Goal: Task Accomplishment & Management: Complete application form

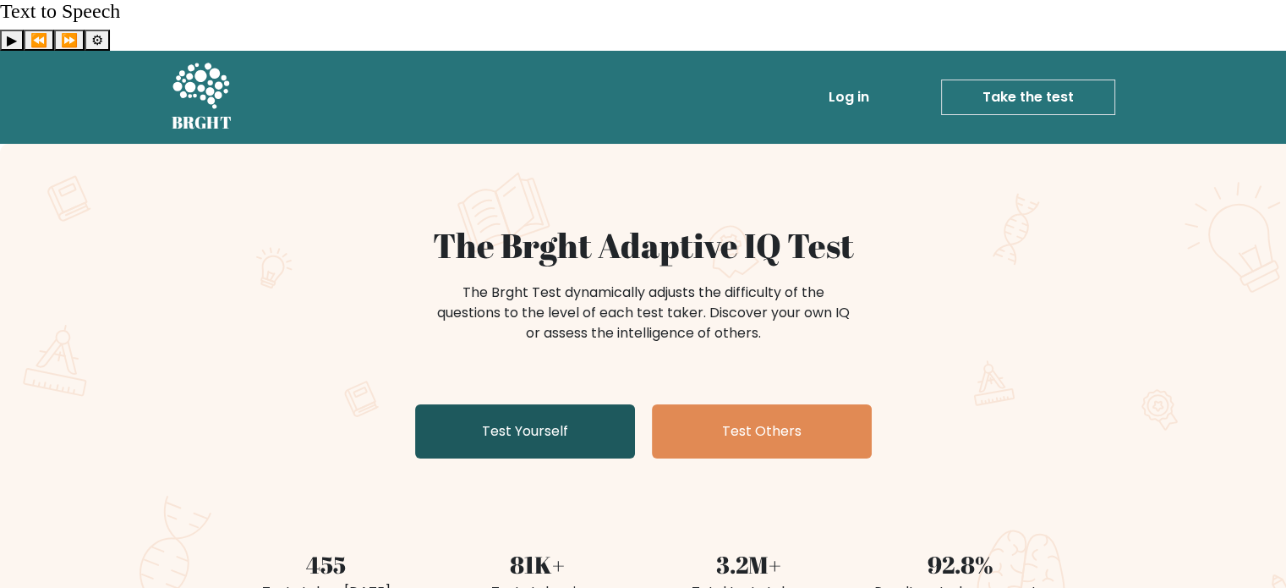
click at [542, 404] on link "Test Yourself" at bounding box center [525, 431] width 220 height 54
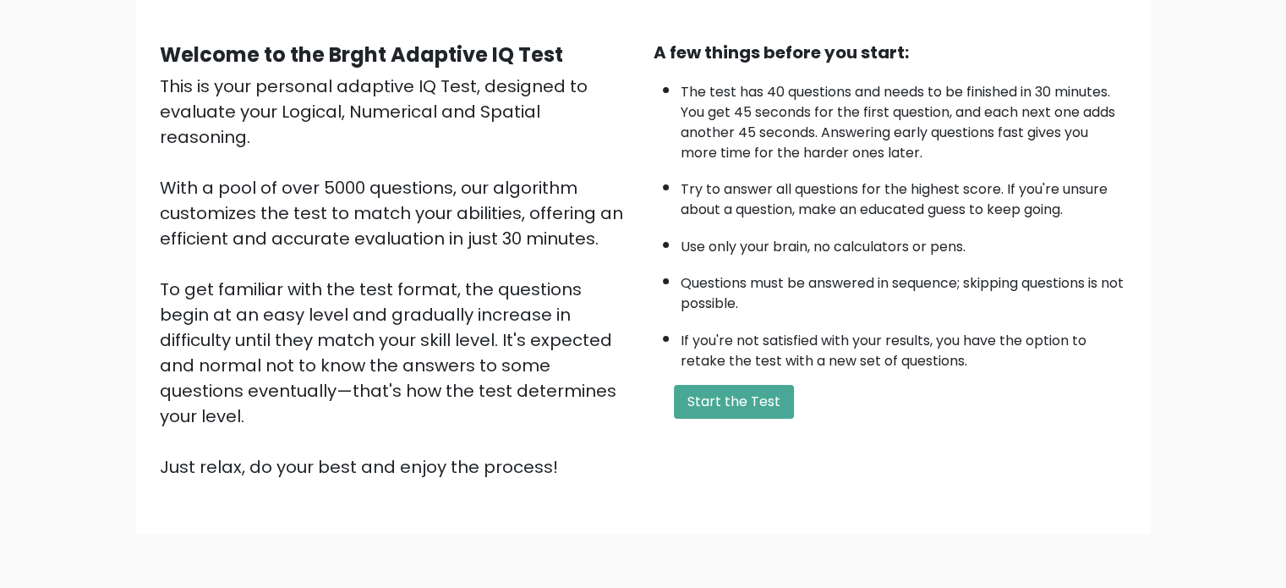
scroll to position [186, 0]
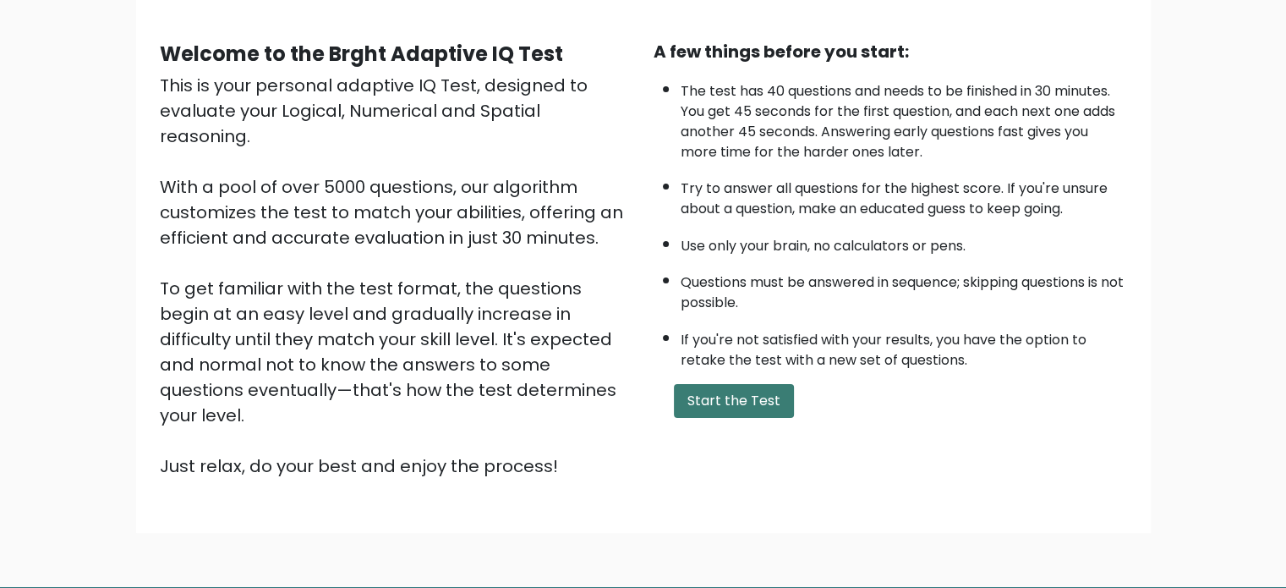
click at [694, 384] on button "Start the Test" at bounding box center [734, 401] width 120 height 34
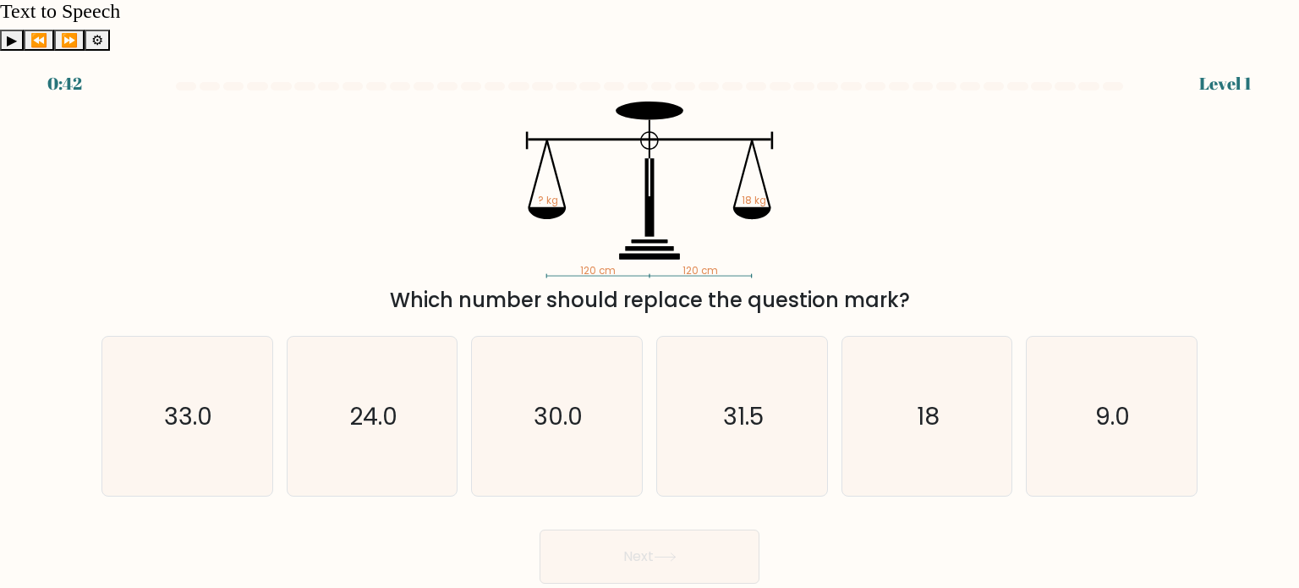
click at [628, 285] on div "Which number should replace the question mark?" at bounding box center [650, 300] width 1076 height 30
click at [785, 285] on div "Which number should replace the question mark?" at bounding box center [650, 300] width 1076 height 30
click at [920, 386] on icon "18" at bounding box center [926, 416] width 159 height 159
click at [650, 303] on input "e. 18" at bounding box center [650, 298] width 1 height 8
radio input "true"
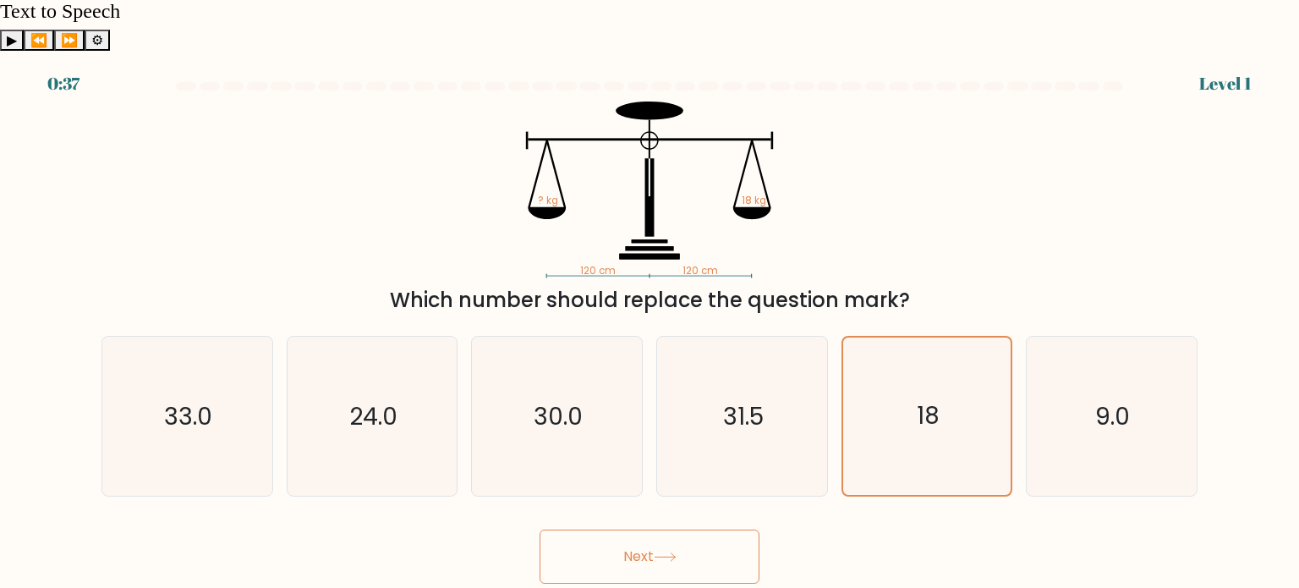
click at [696, 529] on button "Next" at bounding box center [650, 556] width 220 height 54
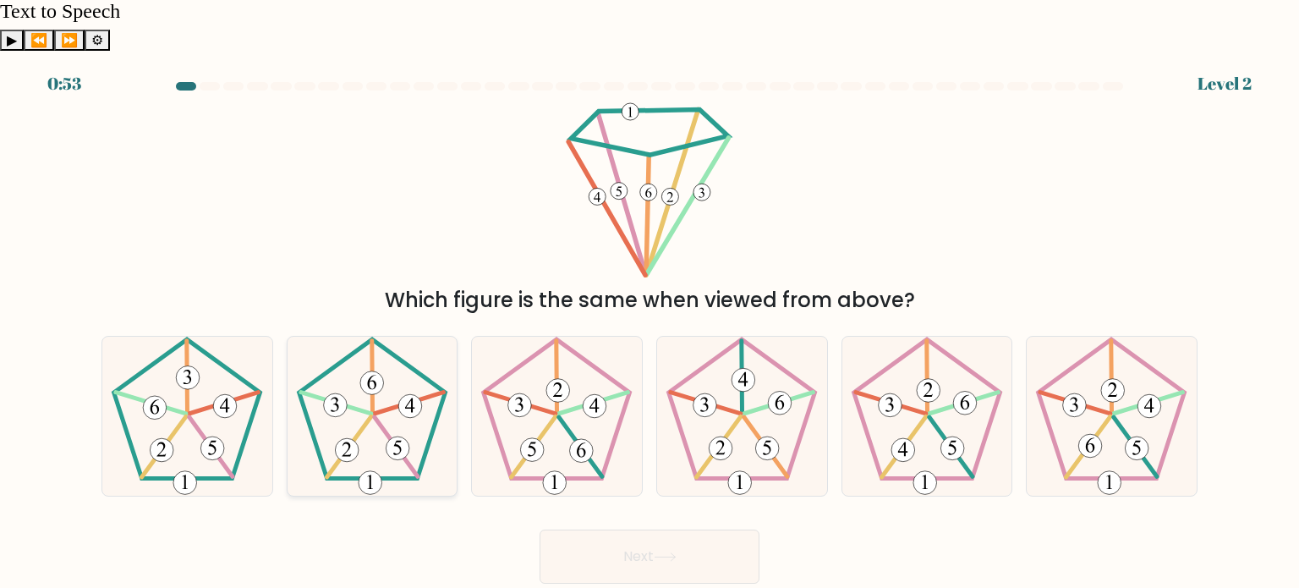
click at [377, 370] on 164 at bounding box center [372, 382] width 24 height 24
click at [650, 303] on input "b." at bounding box center [650, 298] width 1 height 8
radio input "true"
click at [683, 529] on button "Next" at bounding box center [650, 556] width 220 height 54
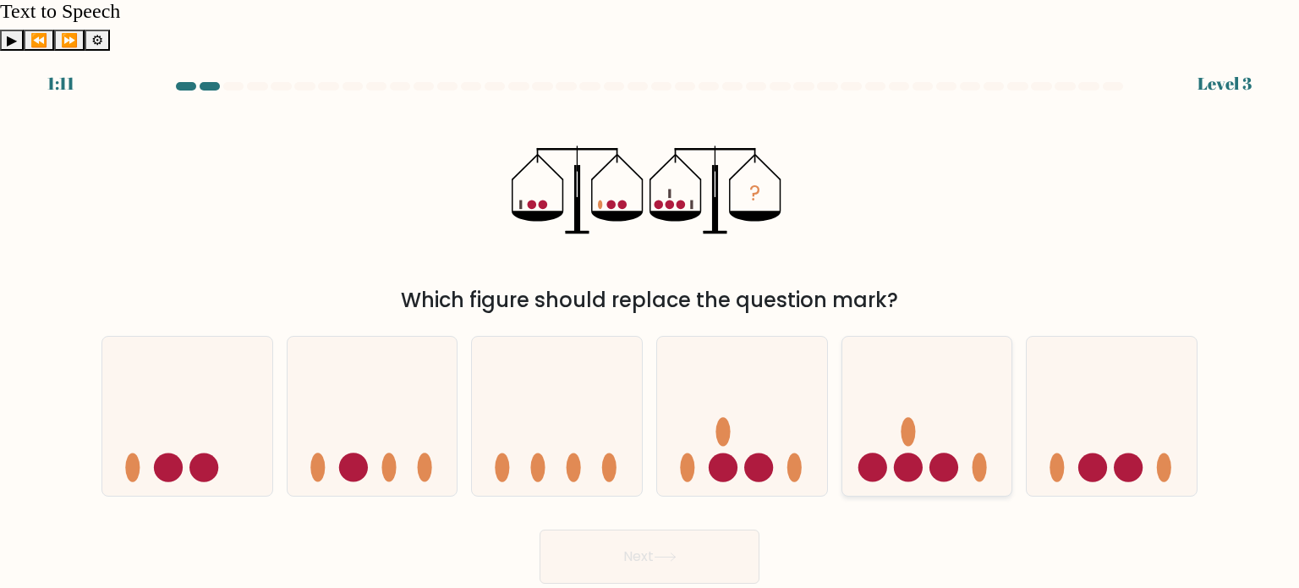
click at [957, 422] on icon at bounding box center [927, 416] width 170 height 140
click at [650, 303] on input "e." at bounding box center [650, 298] width 1 height 8
radio input "true"
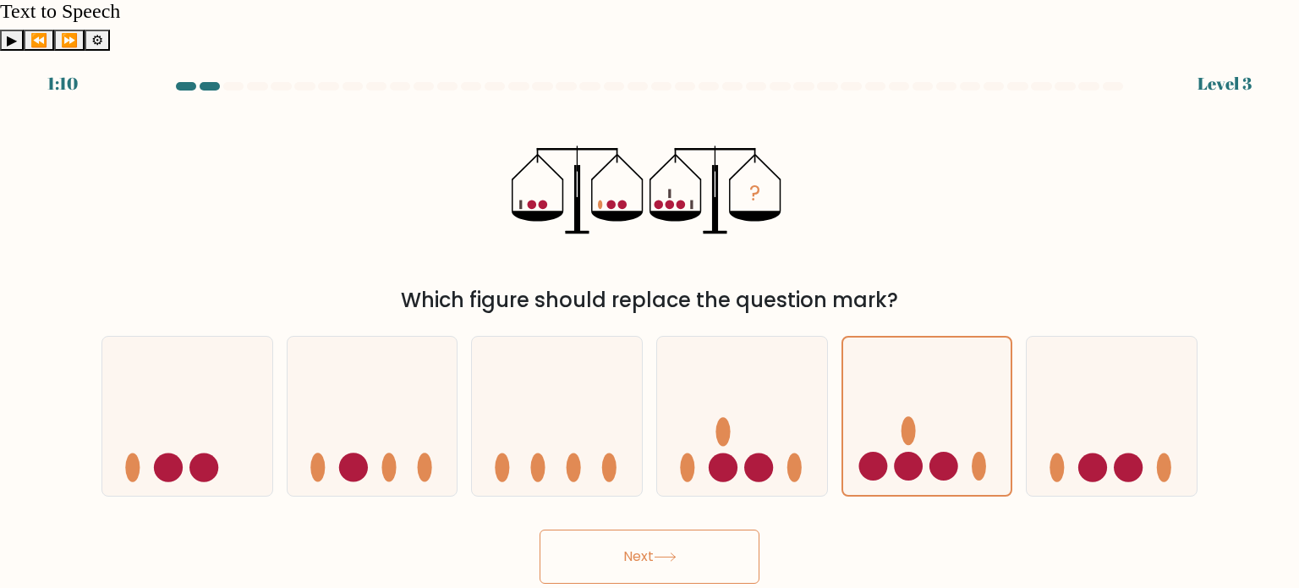
click at [686, 529] on button "Next" at bounding box center [650, 556] width 220 height 54
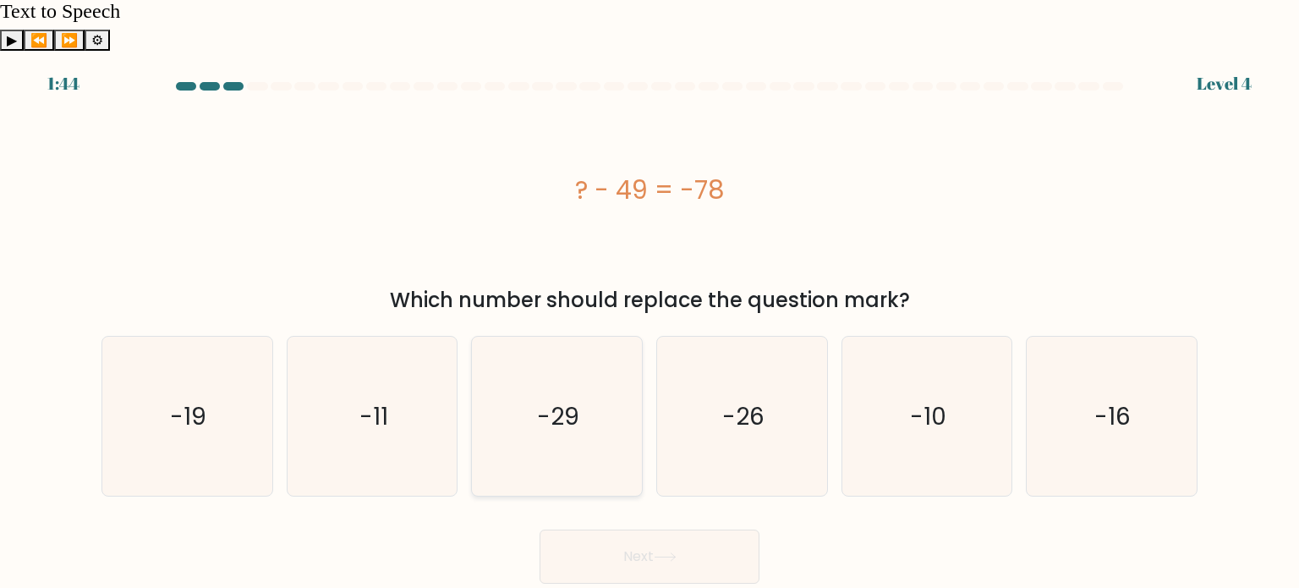
click at [578, 398] on text "-29" at bounding box center [559, 415] width 42 height 34
click at [650, 303] on input "c. -29" at bounding box center [650, 298] width 1 height 8
radio input "true"
click at [652, 529] on button "Next" at bounding box center [650, 556] width 220 height 54
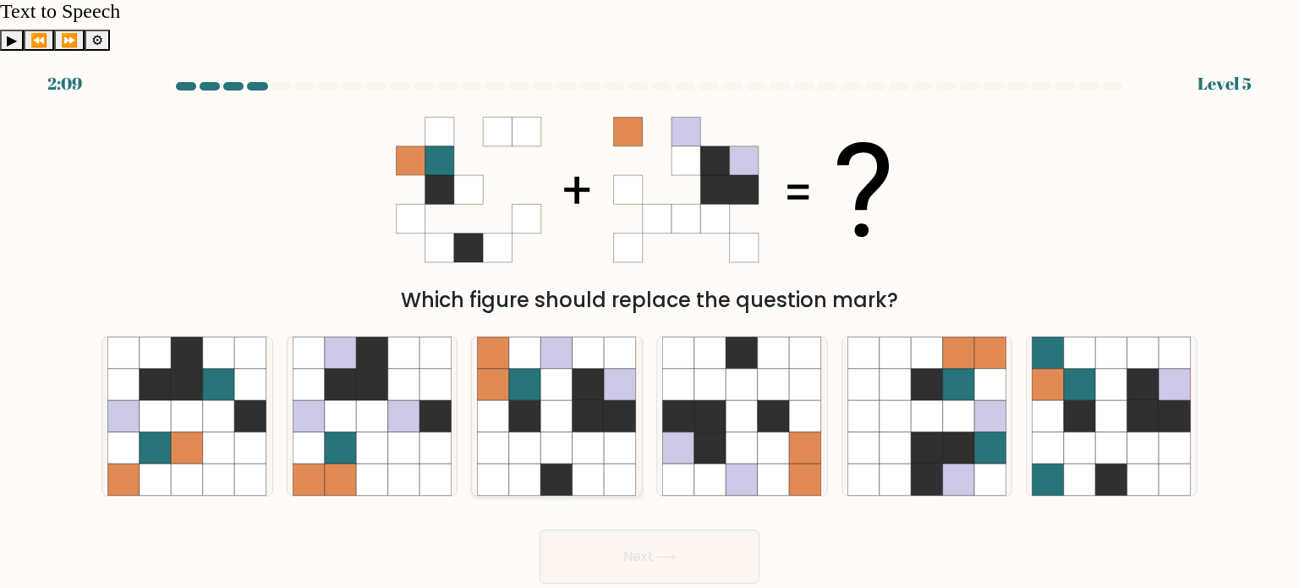
click at [555, 463] on icon at bounding box center [557, 479] width 32 height 32
click at [650, 303] on input "c." at bounding box center [650, 298] width 1 height 8
radio input "true"
click at [625, 529] on button "Next" at bounding box center [650, 556] width 220 height 54
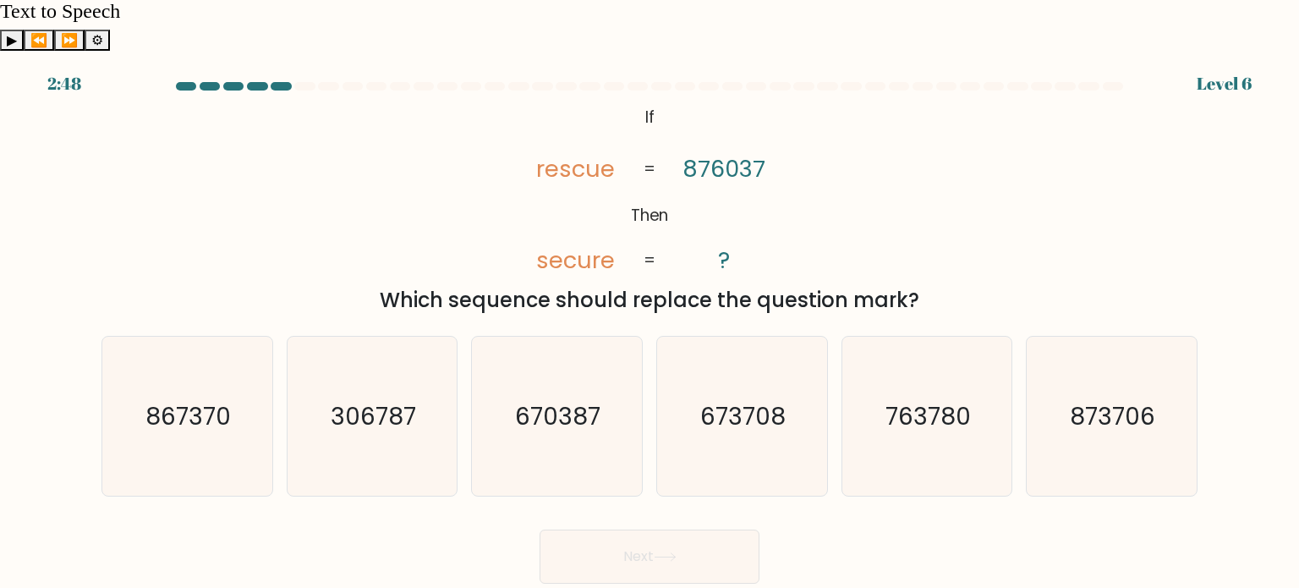
click at [762, 153] on tspan "876037" at bounding box center [724, 168] width 83 height 31
click at [557, 153] on tspan "rescue" at bounding box center [574, 168] width 79 height 31
click at [606, 153] on tspan "rescue" at bounding box center [574, 168] width 79 height 31
click at [616, 198] on icon "@import url('[URL][DOMAIN_NAME]); If Then rescue secure 876037 ? = =" at bounding box center [650, 189] width 286 height 177
click at [562, 398] on text "670387" at bounding box center [558, 415] width 85 height 34
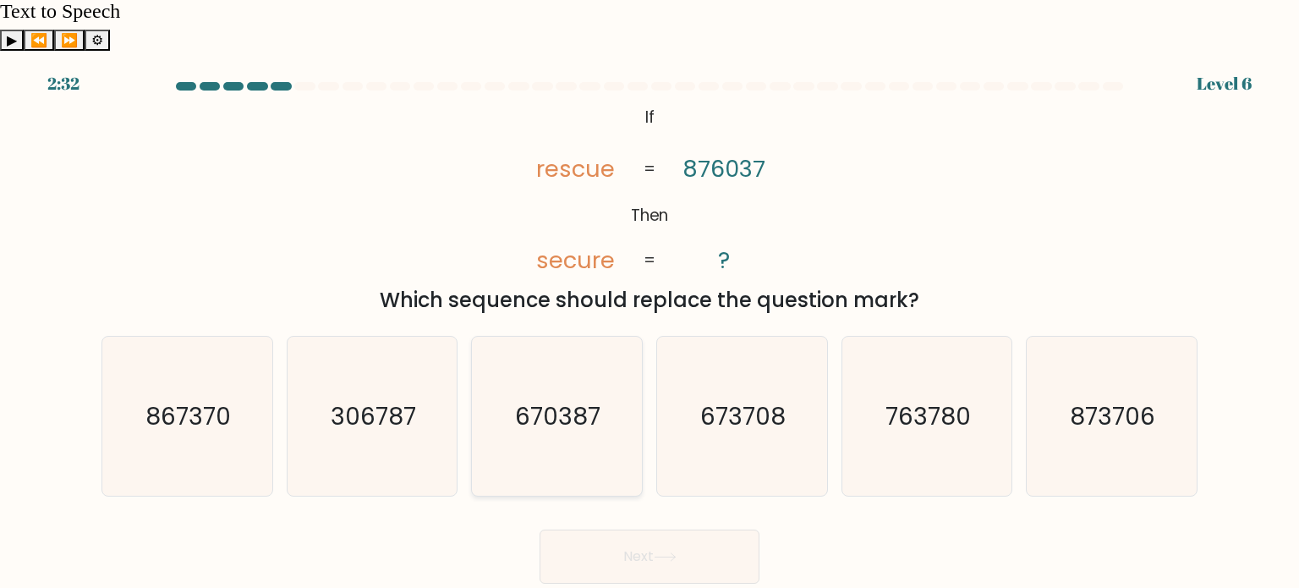
click at [650, 303] on input "c. 670387" at bounding box center [650, 298] width 1 height 8
radio input "true"
click at [656, 529] on button "Next" at bounding box center [650, 556] width 220 height 54
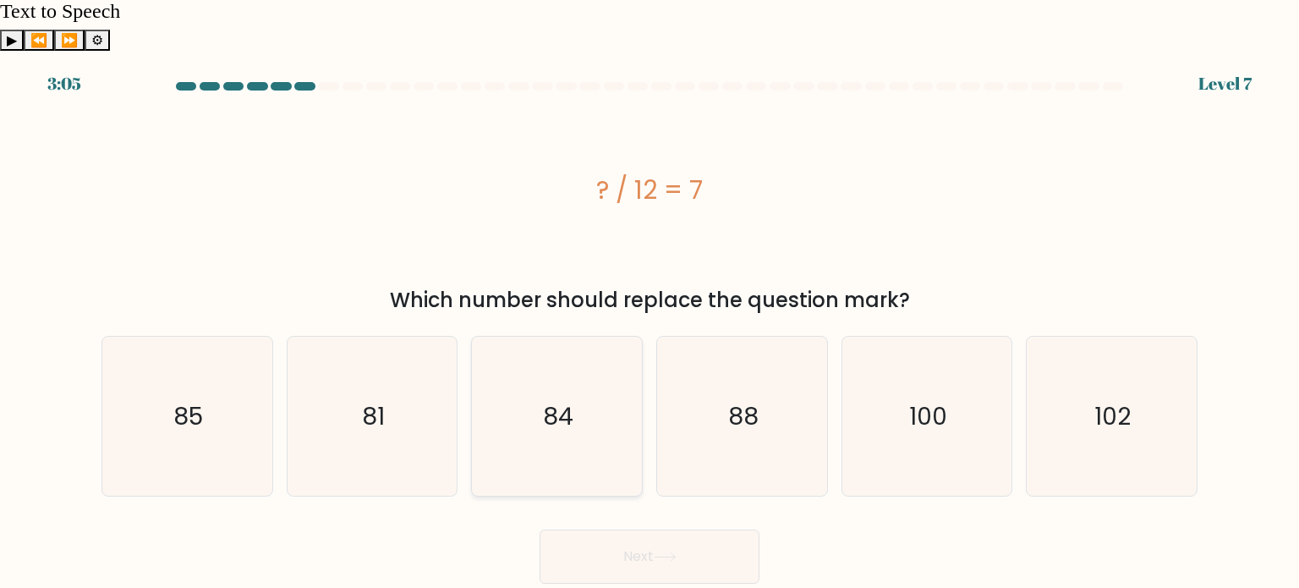
click at [579, 369] on icon "84" at bounding box center [556, 416] width 159 height 159
click at [650, 303] on input "c. 84" at bounding box center [650, 298] width 1 height 8
radio input "true"
click at [638, 529] on button "Next" at bounding box center [650, 556] width 220 height 54
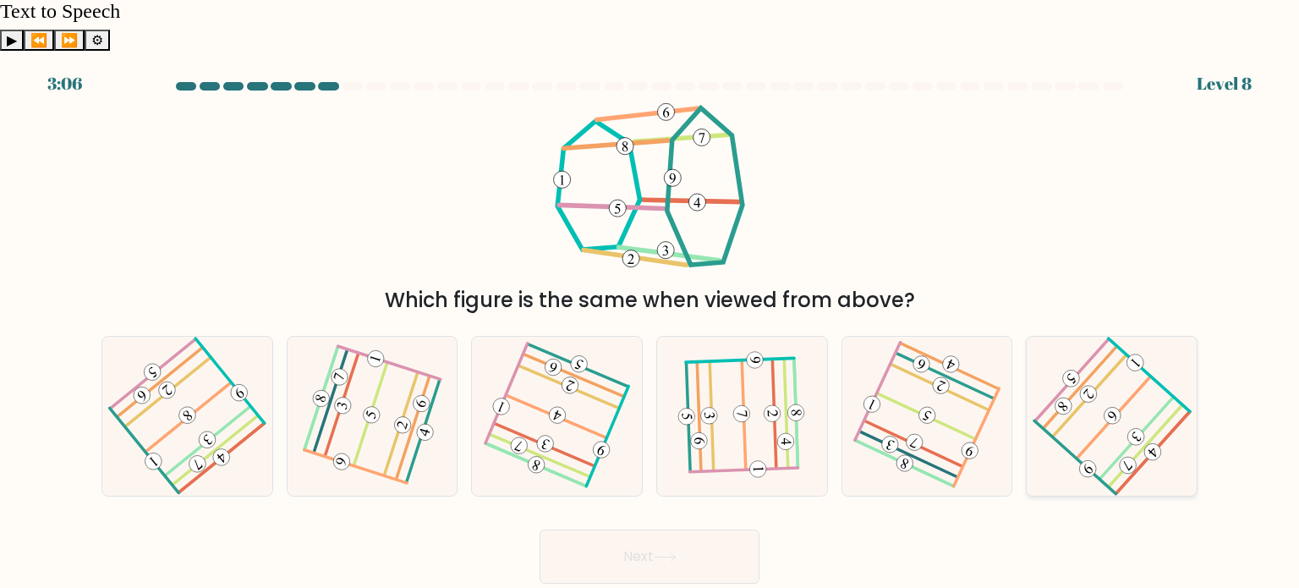
click at [1105, 408] on icon at bounding box center [1112, 416] width 128 height 128
click at [650, 303] on input "f." at bounding box center [650, 298] width 1 height 8
radio input "true"
click at [688, 529] on button "Next" at bounding box center [650, 556] width 220 height 54
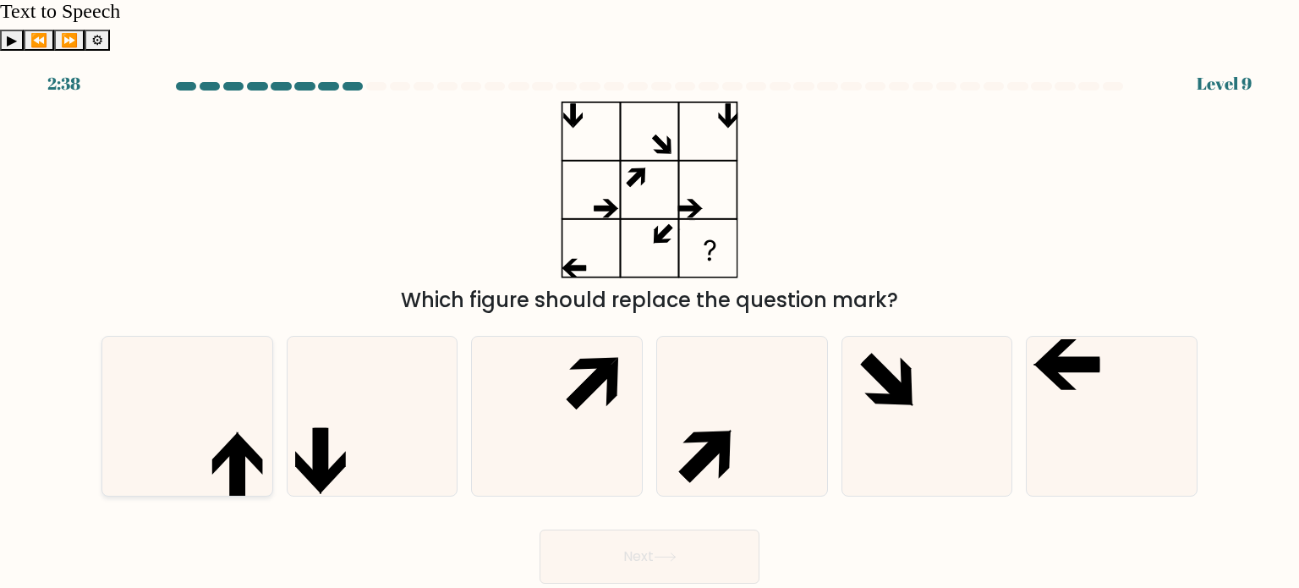
click at [253, 431] on icon at bounding box center [250, 452] width 26 height 43
click at [650, 303] on input "a." at bounding box center [650, 298] width 1 height 8
radio input "true"
click at [702, 529] on button "Next" at bounding box center [650, 556] width 220 height 54
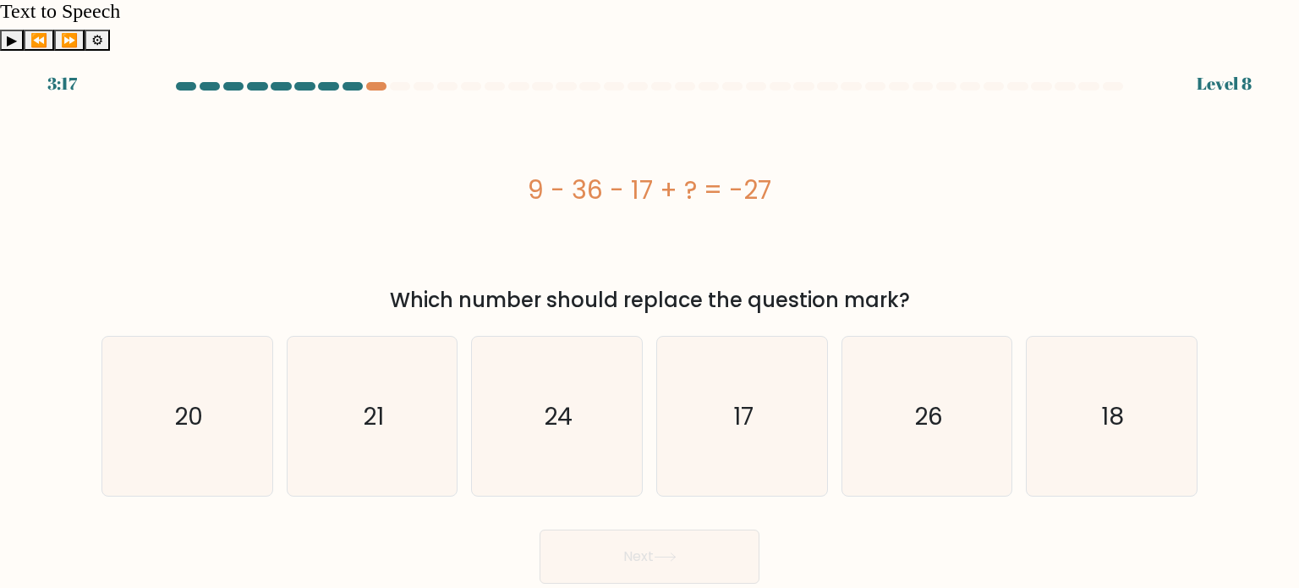
click at [726, 171] on div "9 - 36 - 17 + ? = -27" at bounding box center [649, 190] width 1096 height 38
drag, startPoint x: 632, startPoint y: 133, endPoint x: 651, endPoint y: 132, distance: 19.5
click at [651, 171] on div "9 - 36 - 17 + ? = -27" at bounding box center [649, 190] width 1096 height 38
click at [589, 171] on div "9 - 36 - 17 + ? = -27" at bounding box center [649, 190] width 1096 height 38
drag, startPoint x: 599, startPoint y: 136, endPoint x: 532, endPoint y: 131, distance: 67.0
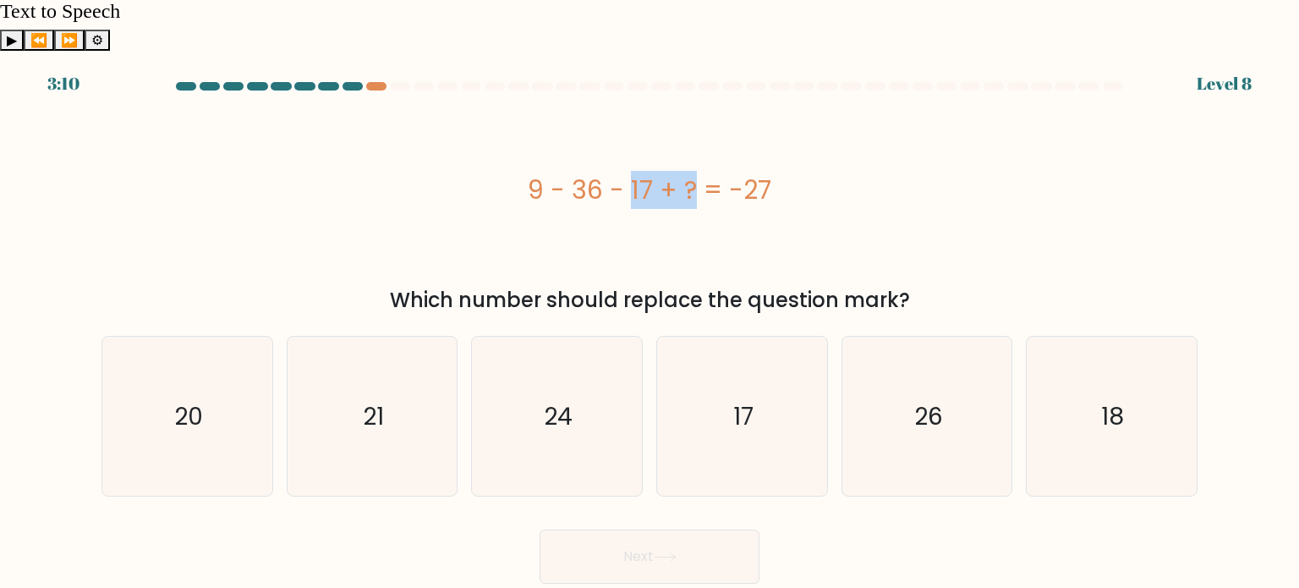
click at [532, 171] on div "9 - 36 - 17 + ? = -27" at bounding box center [649, 190] width 1096 height 38
click at [608, 178] on div "9 - 36 - 17 + ? = -27" at bounding box center [649, 189] width 1096 height 177
click at [736, 344] on icon "17" at bounding box center [741, 416] width 159 height 159
click at [650, 303] on input "d. 17" at bounding box center [650, 298] width 1 height 8
radio input "true"
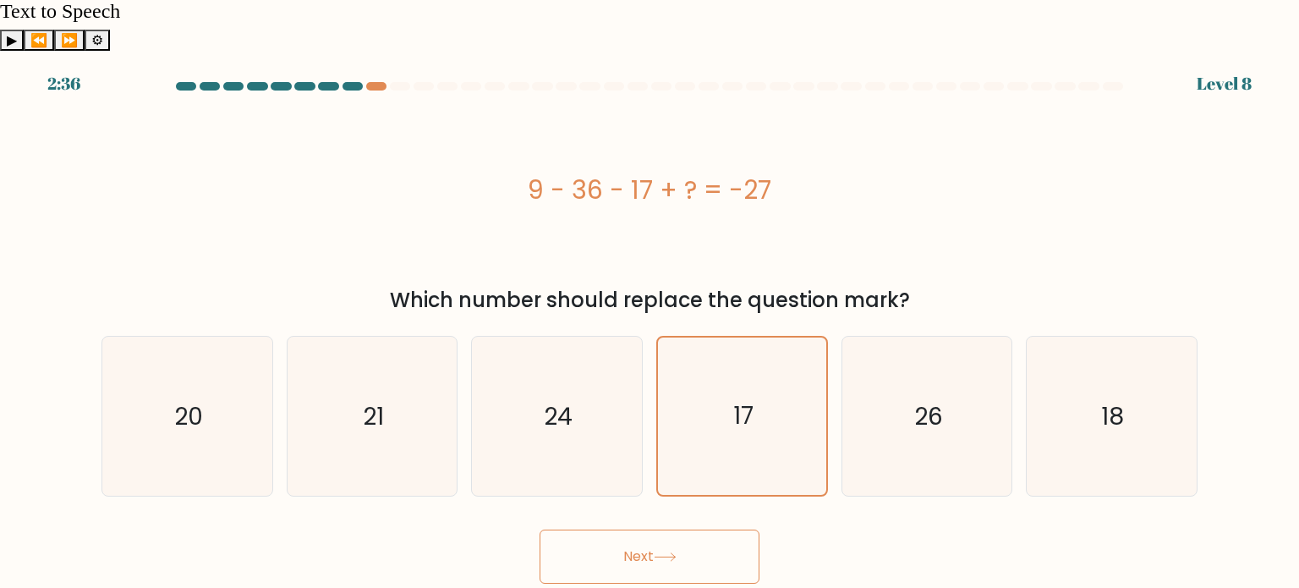
click at [677, 552] on icon at bounding box center [665, 556] width 23 height 9
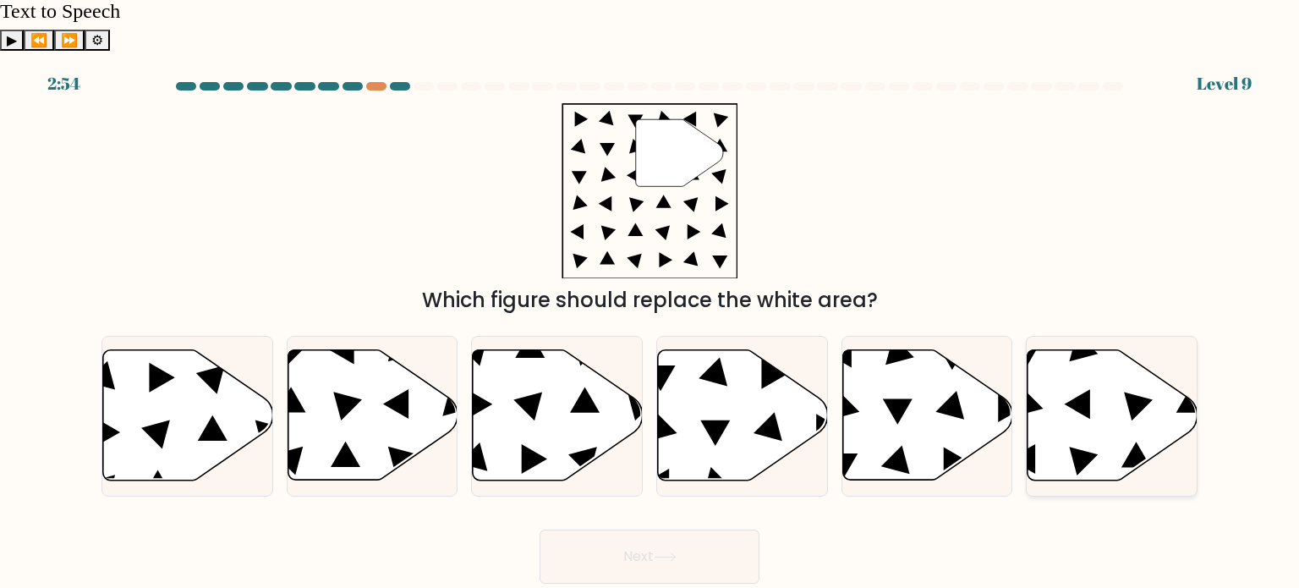
click at [1119, 381] on icon at bounding box center [1113, 415] width 170 height 130
click at [650, 303] on input "f." at bounding box center [650, 298] width 1 height 8
radio input "true"
click at [737, 529] on button "Next" at bounding box center [650, 556] width 220 height 54
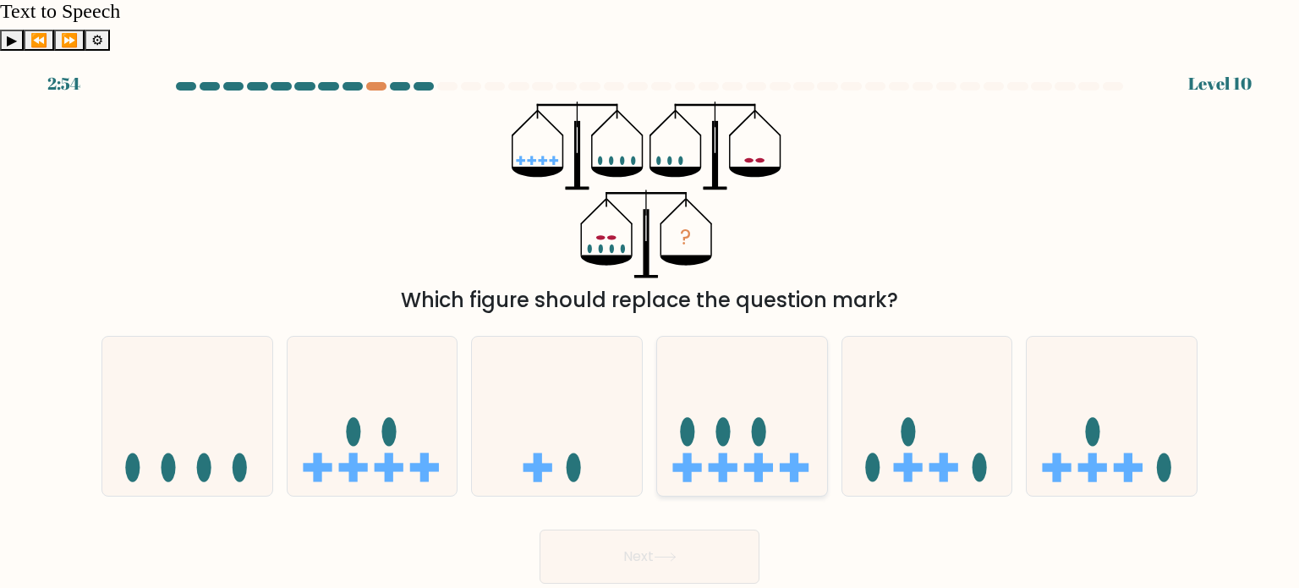
click at [732, 378] on icon at bounding box center [742, 416] width 170 height 140
click at [650, 303] on input "d." at bounding box center [650, 298] width 1 height 8
radio input "true"
click at [680, 529] on button "Next" at bounding box center [650, 556] width 220 height 54
click at [683, 529] on button "Next" at bounding box center [650, 556] width 220 height 54
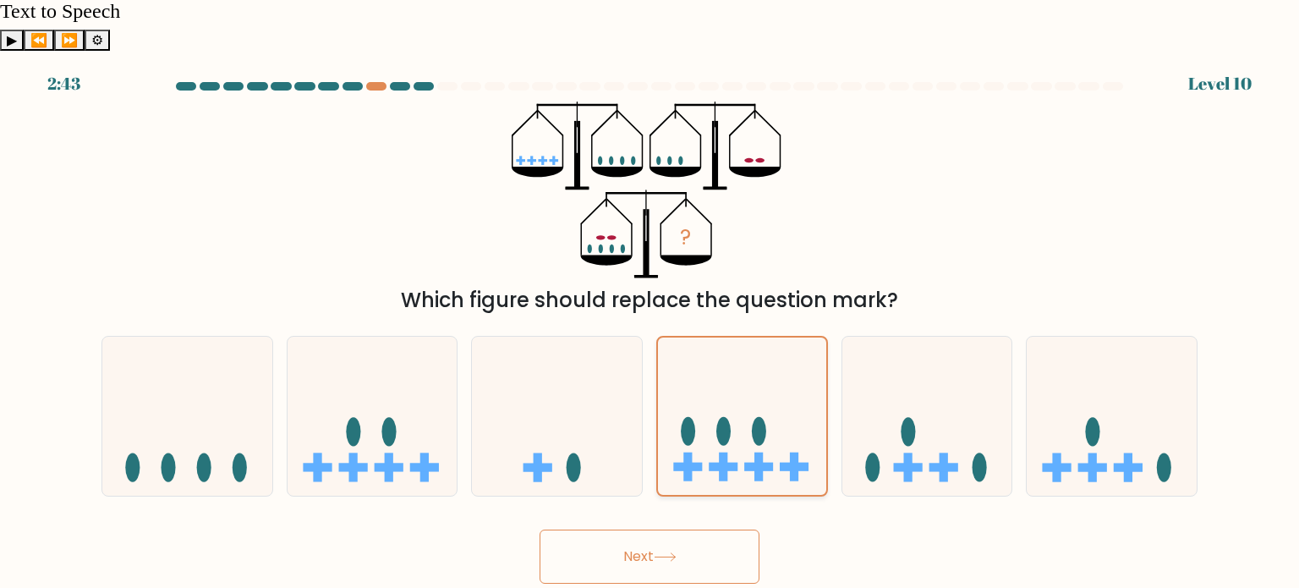
click at [732, 348] on icon at bounding box center [742, 416] width 168 height 140
click at [650, 303] on input "d." at bounding box center [650, 298] width 1 height 8
click at [700, 529] on button "Next" at bounding box center [650, 556] width 220 height 54
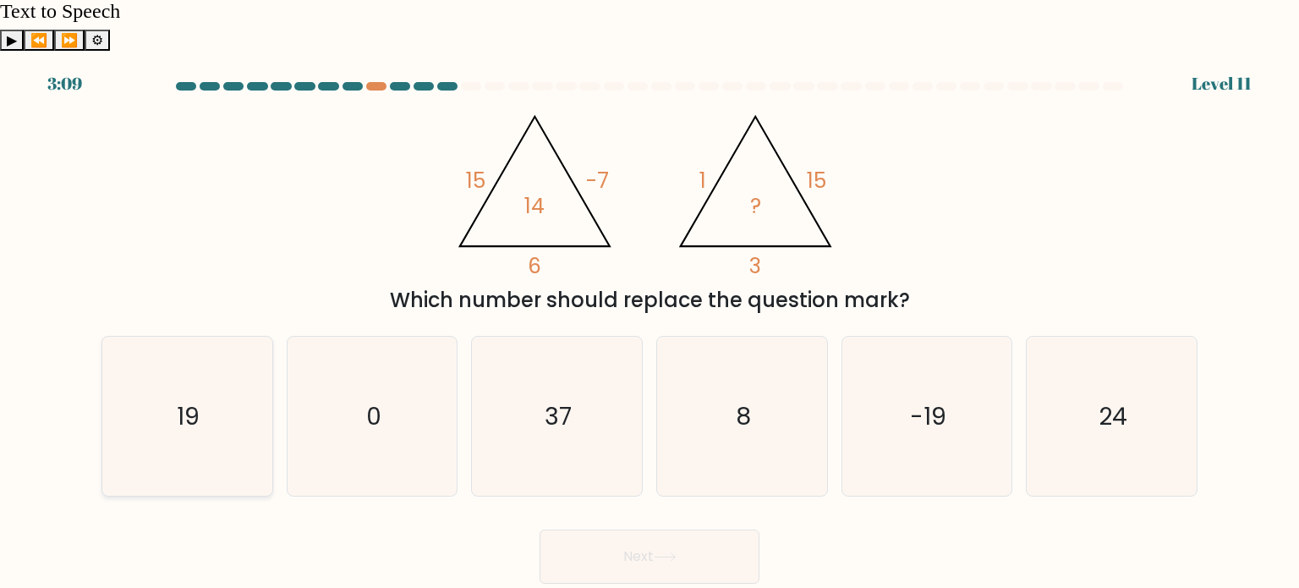
click at [219, 386] on icon "19" at bounding box center [186, 416] width 159 height 159
click at [650, 303] on input "a. 19" at bounding box center [650, 298] width 1 height 8
radio input "true"
click at [672, 529] on button "Next" at bounding box center [650, 556] width 220 height 54
click at [669, 552] on icon at bounding box center [665, 556] width 23 height 9
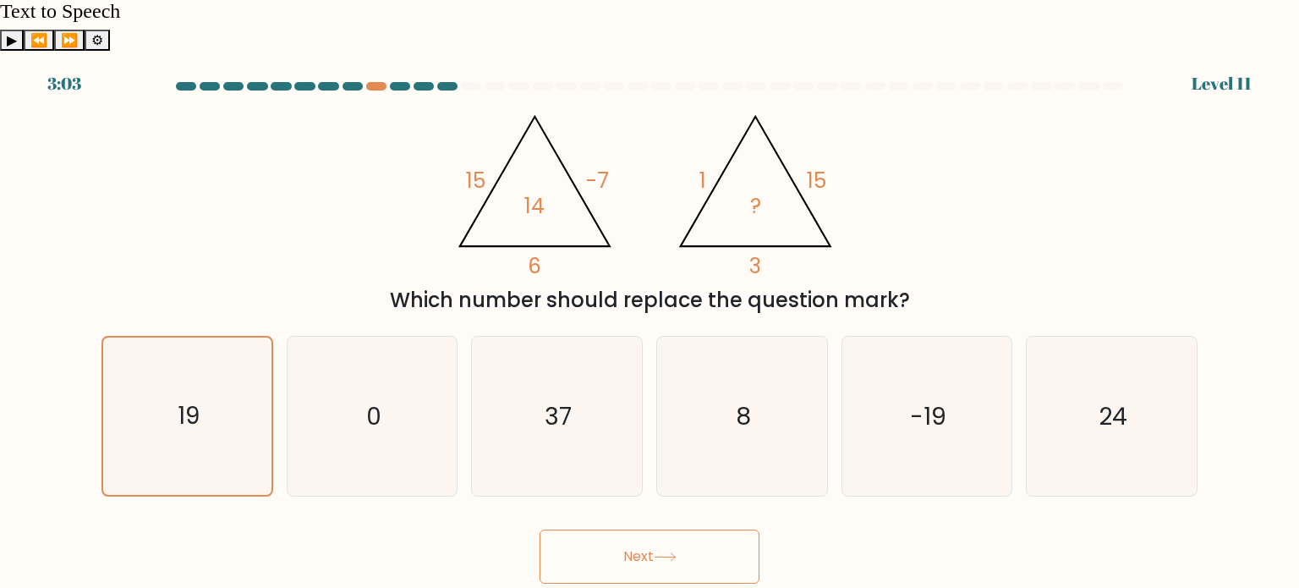
click at [874, 517] on div "Next" at bounding box center [649, 550] width 1116 height 67
click at [666, 529] on button "Next" at bounding box center [650, 556] width 220 height 54
click at [655, 529] on button "Next" at bounding box center [650, 556] width 220 height 54
click at [189, 399] on text "19" at bounding box center [189, 415] width 22 height 33
click at [650, 303] on input "a. 19" at bounding box center [650, 298] width 1 height 8
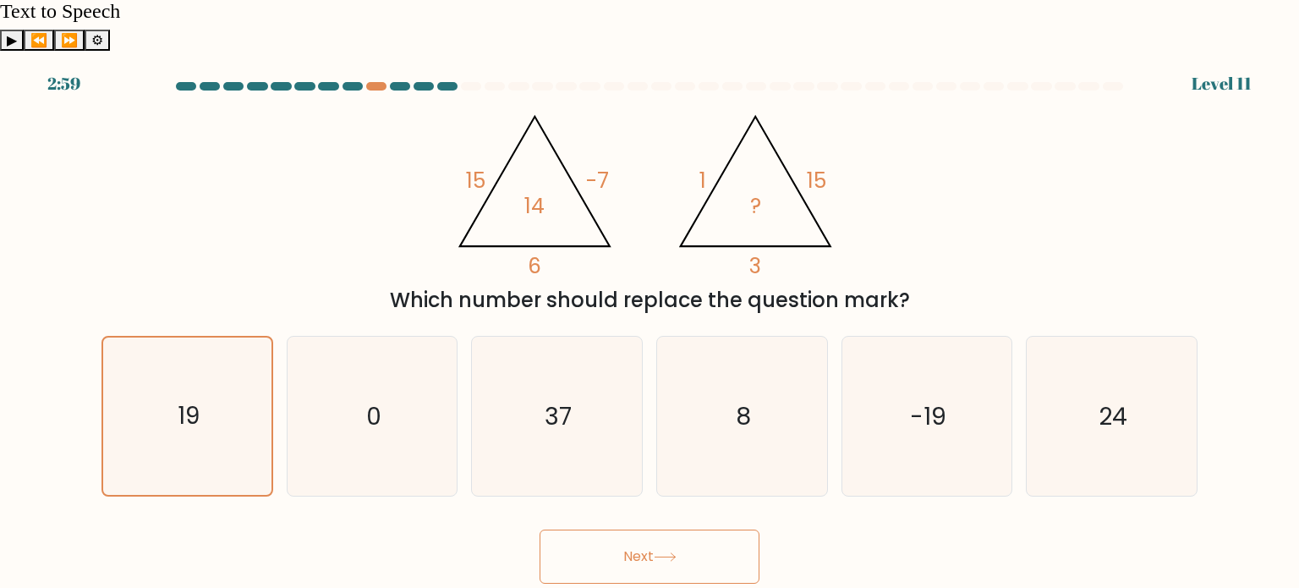
click at [625, 529] on button "Next" at bounding box center [650, 556] width 220 height 54
click at [638, 529] on button "Next" at bounding box center [650, 556] width 220 height 54
click at [202, 337] on icon "19" at bounding box center [186, 415] width 157 height 157
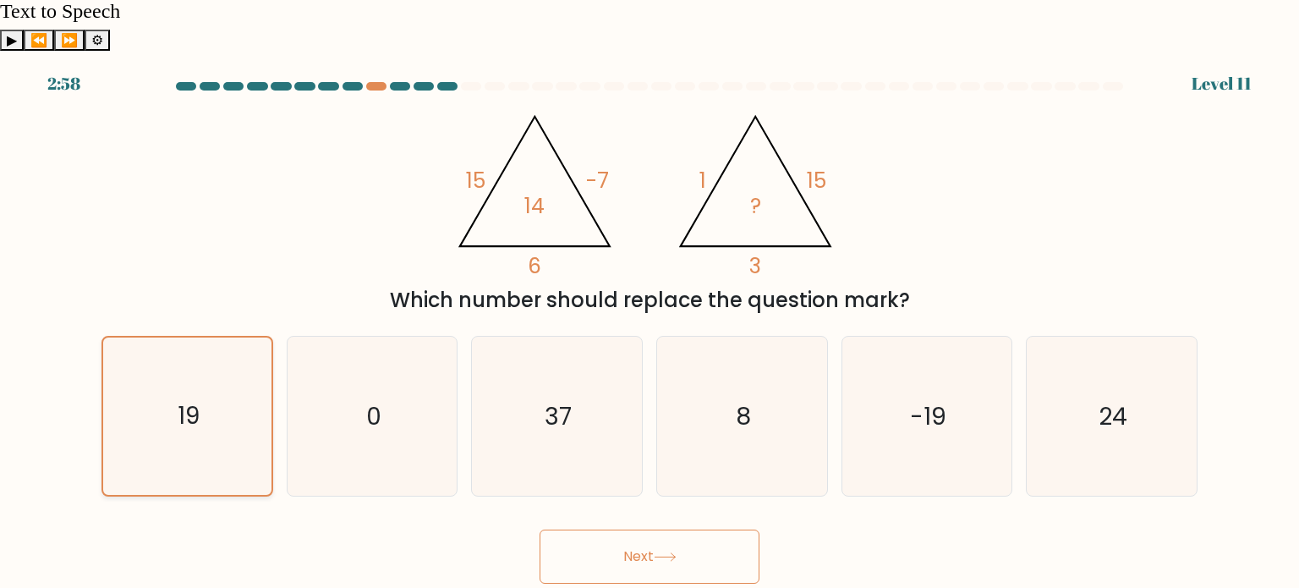
click at [650, 303] on input "a. 19" at bounding box center [650, 298] width 1 height 8
click at [644, 529] on button "Next" at bounding box center [650, 556] width 220 height 54
click at [352, 361] on icon "0" at bounding box center [372, 416] width 159 height 159
click at [650, 303] on input "b. 0" at bounding box center [650, 298] width 1 height 8
radio input "true"
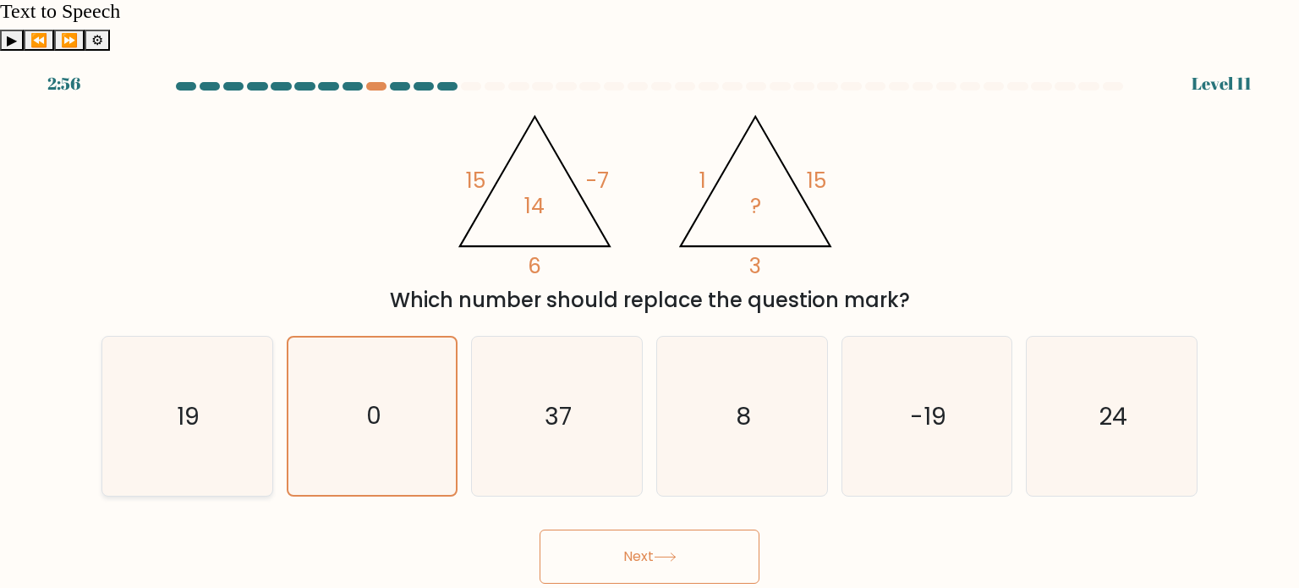
click at [144, 359] on icon "19" at bounding box center [186, 416] width 159 height 159
click at [650, 303] on input "a. 19" at bounding box center [650, 298] width 1 height 8
radio input "true"
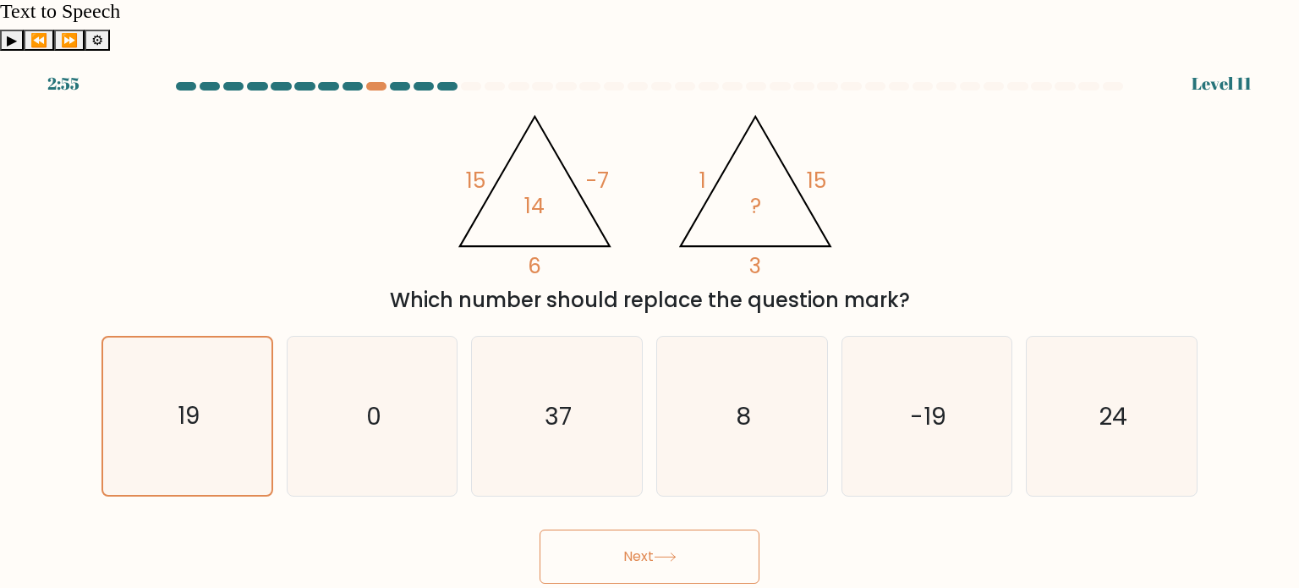
click at [612, 529] on button "Next" at bounding box center [650, 556] width 220 height 54
click at [659, 552] on icon at bounding box center [665, 556] width 23 height 9
click at [540, 529] on button "Next" at bounding box center [650, 556] width 220 height 54
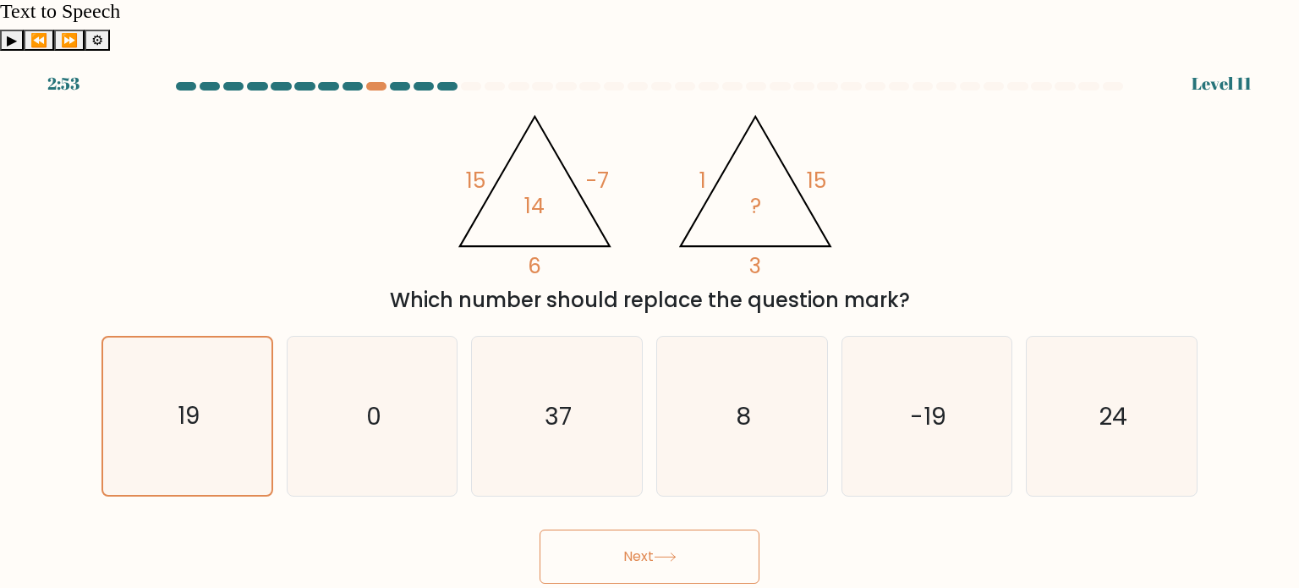
click at [659, 529] on button "Next" at bounding box center [650, 556] width 220 height 54
click at [738, 104] on icon "@import url('[URL][DOMAIN_NAME]); 15 -7 6 14 @import url('[URL][DOMAIN_NAME]); …" at bounding box center [650, 189] width 406 height 177
click at [311, 432] on icon "0" at bounding box center [372, 416] width 159 height 159
click at [650, 303] on input "b. 0" at bounding box center [650, 298] width 1 height 8
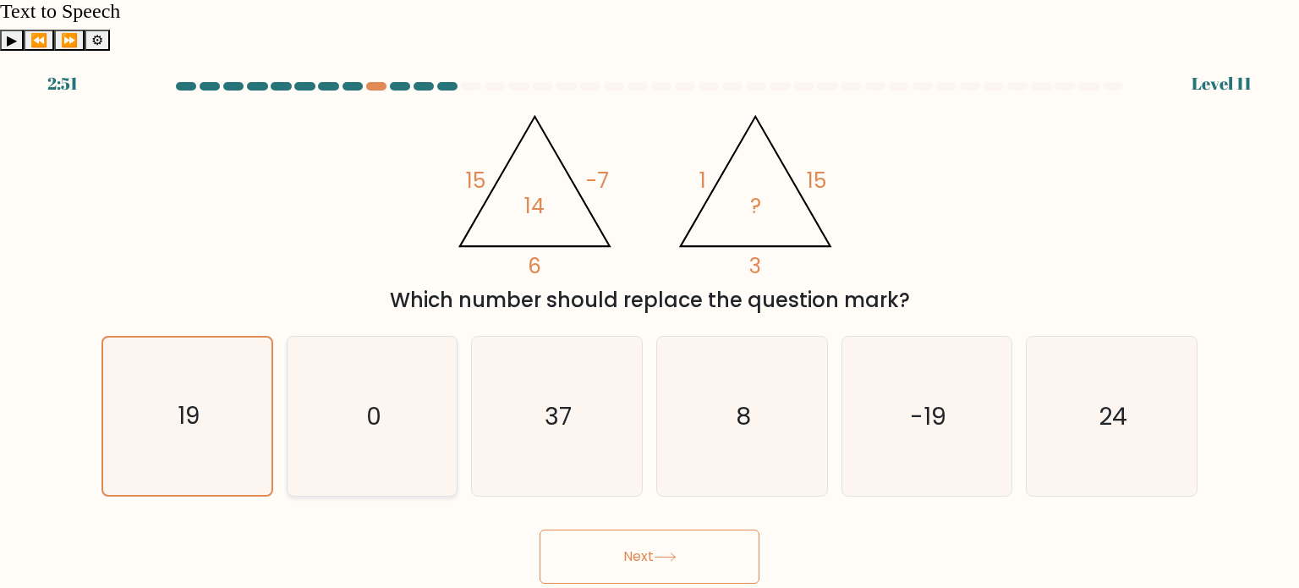
radio input "true"
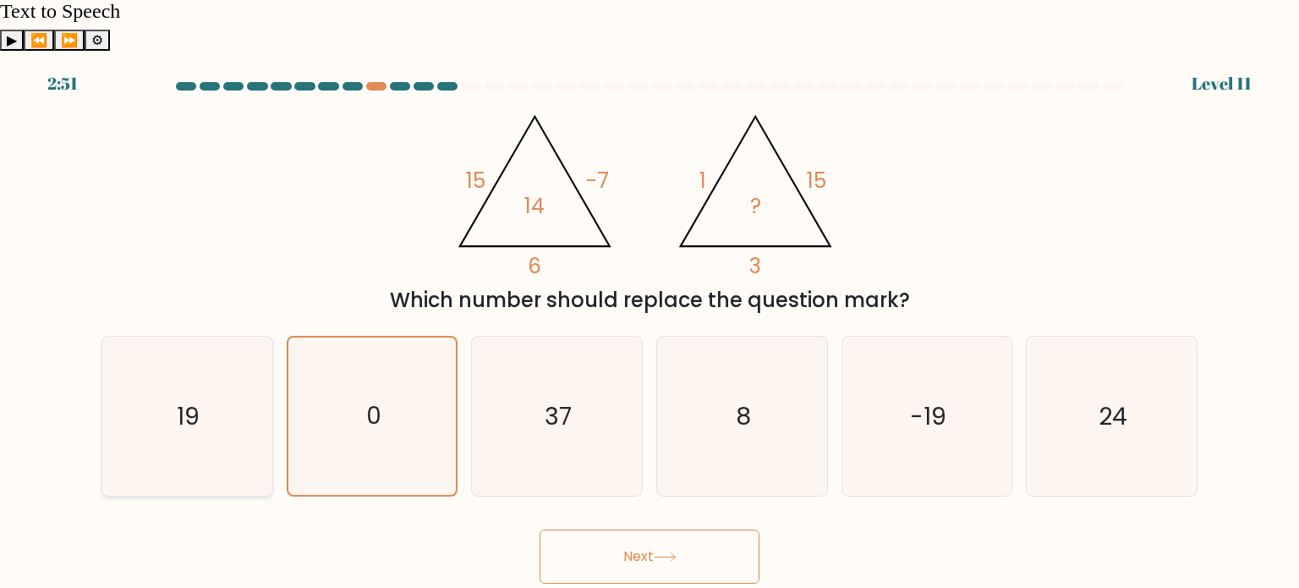
click at [190, 337] on icon "19" at bounding box center [186, 416] width 159 height 159
click at [650, 303] on input "a. 19" at bounding box center [650, 298] width 1 height 8
radio input "true"
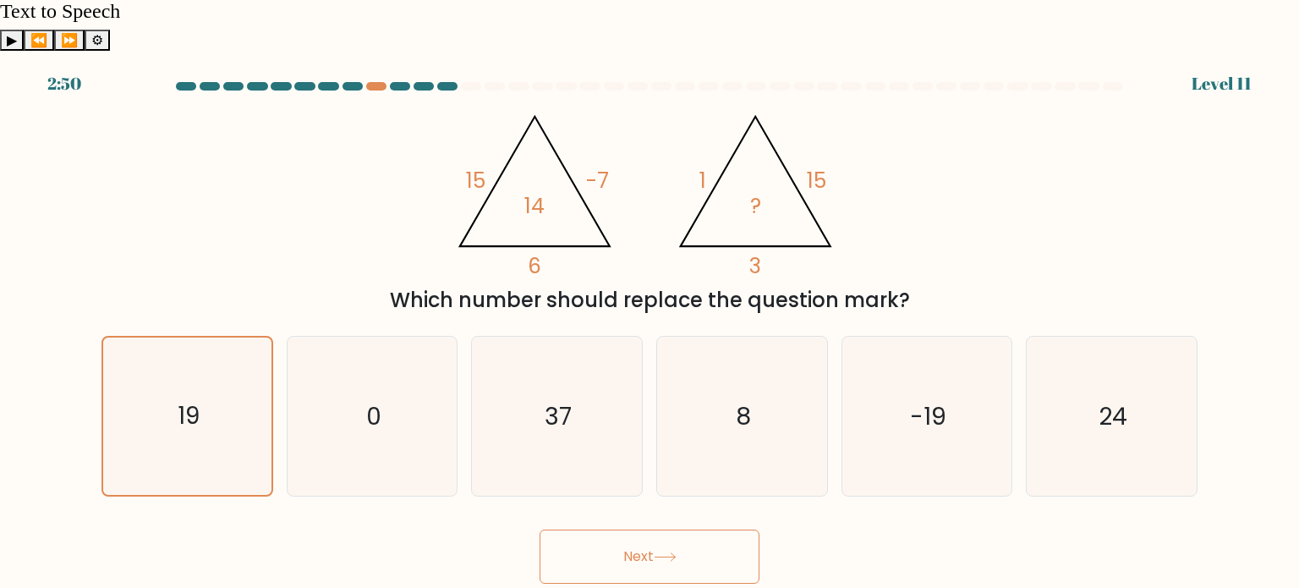
click at [622, 529] on button "Next" at bounding box center [650, 556] width 220 height 54
click at [617, 529] on button "Next" at bounding box center [650, 556] width 220 height 54
click at [643, 529] on button "Next" at bounding box center [650, 556] width 220 height 54
click at [540, 529] on button "Next" at bounding box center [650, 556] width 220 height 54
click at [643, 529] on button "Next" at bounding box center [650, 556] width 220 height 54
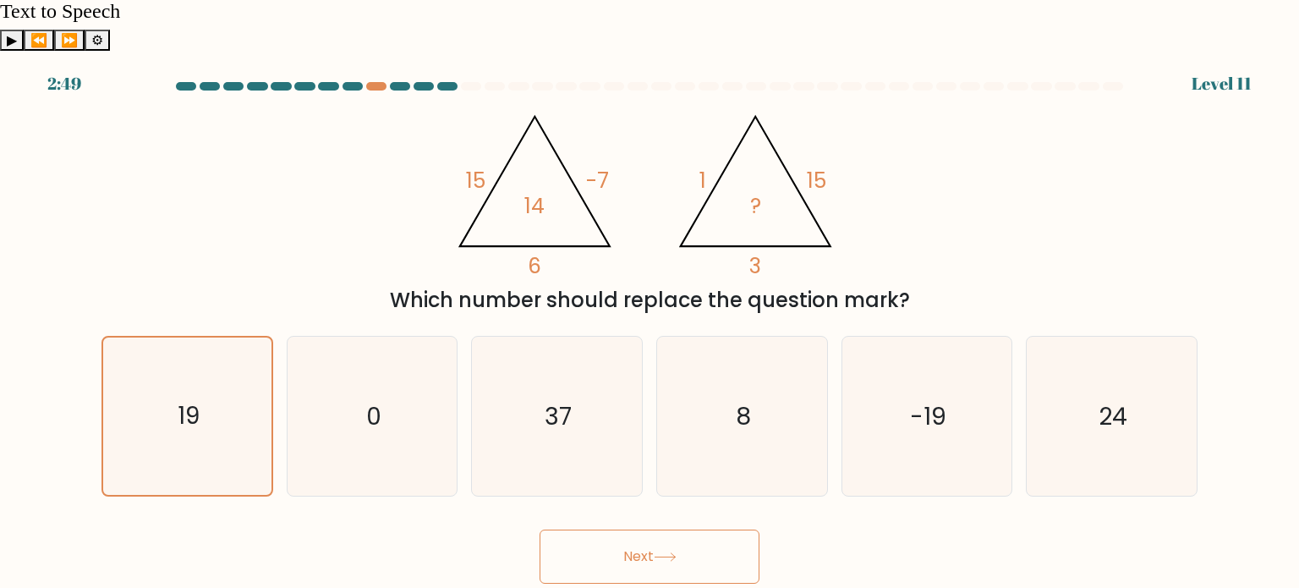
click at [643, 529] on button "Next" at bounding box center [650, 556] width 220 height 54
click at [269, 146] on div "@import url('[URL][DOMAIN_NAME]); 15 -7 6 14 @import url('[URL][DOMAIN_NAME]); …" at bounding box center [649, 208] width 1116 height 214
click at [389, 419] on icon "0" at bounding box center [372, 416] width 159 height 159
click at [650, 303] on input "b. 0" at bounding box center [650, 298] width 1 height 8
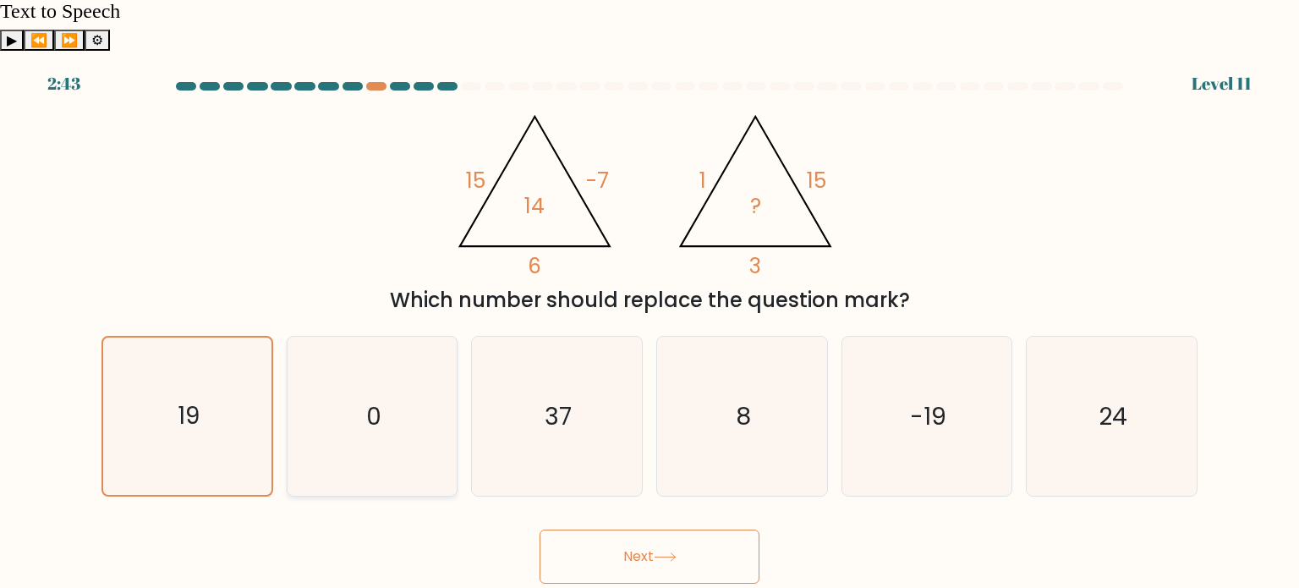
radio input "true"
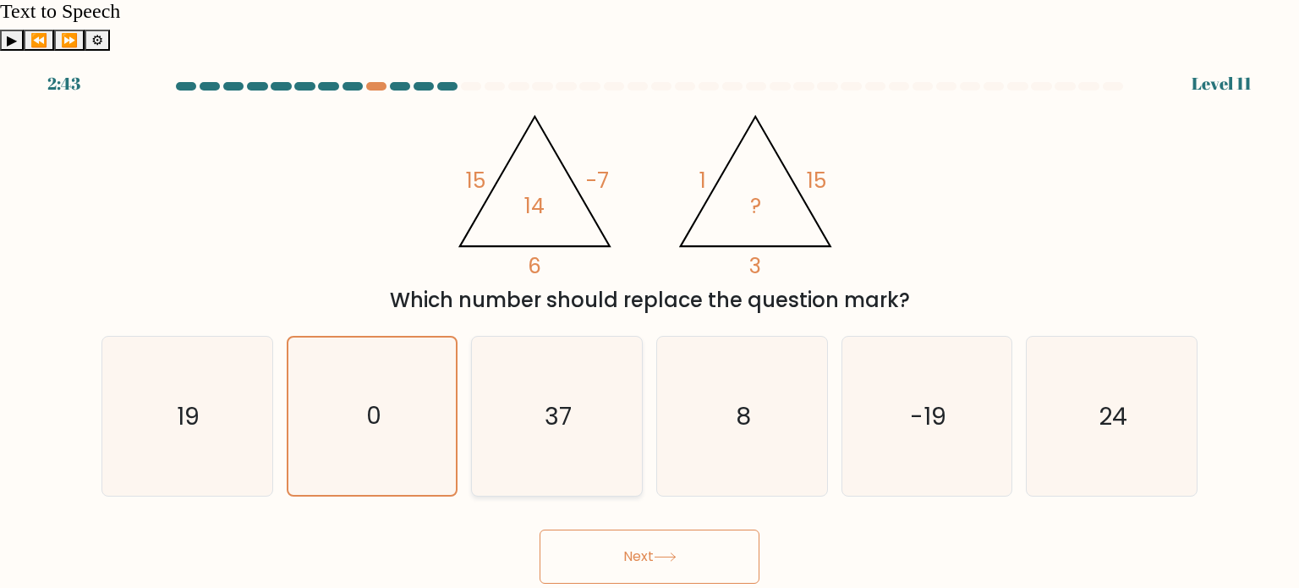
click at [557, 398] on text "37" at bounding box center [558, 415] width 27 height 34
click at [650, 303] on input "c. 37" at bounding box center [650, 298] width 1 height 8
radio input "true"
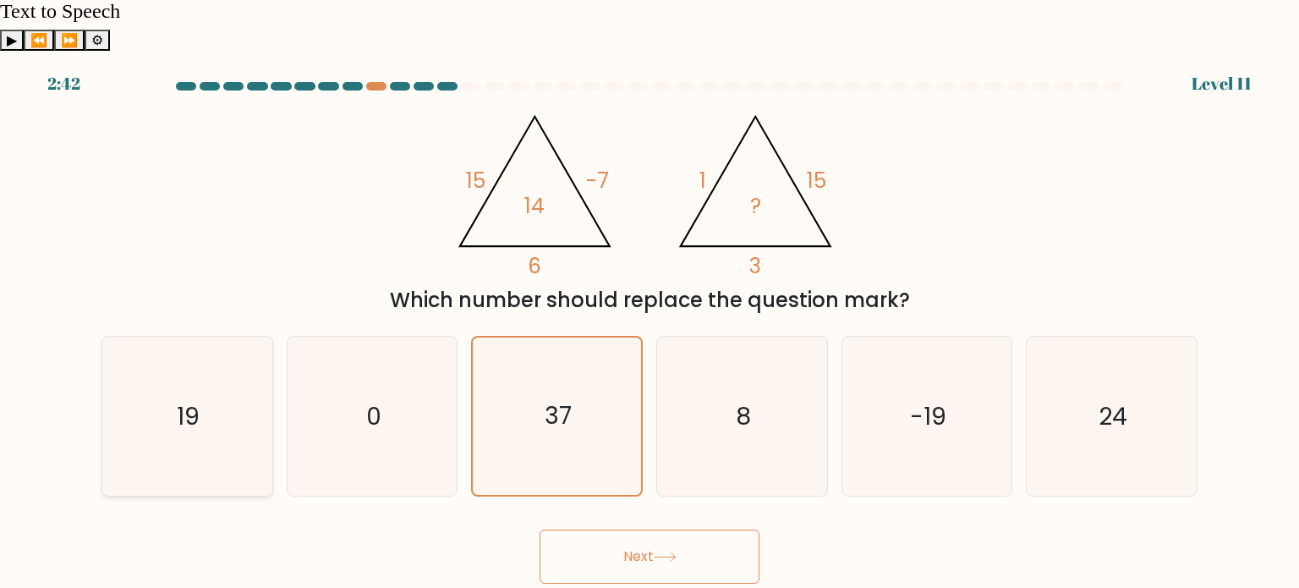
click at [164, 364] on icon "19" at bounding box center [186, 416] width 159 height 159
click at [650, 303] on input "a. 19" at bounding box center [650, 298] width 1 height 8
radio input "true"
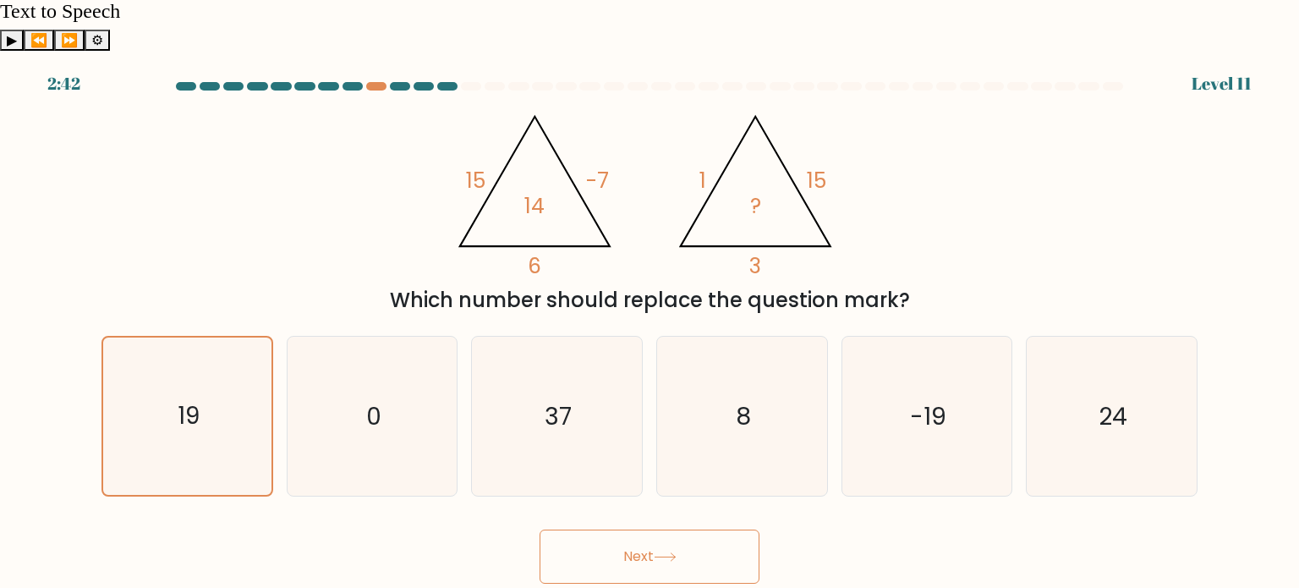
click at [755, 563] on body "2:42 Level 11" at bounding box center [649, 345] width 1299 height 588
click at [655, 517] on div "Next" at bounding box center [649, 550] width 1116 height 67
click at [656, 529] on button "Next" at bounding box center [650, 556] width 220 height 54
click at [169, 414] on icon "19" at bounding box center [186, 415] width 157 height 157
click at [650, 303] on input "a. 19" at bounding box center [650, 298] width 1 height 8
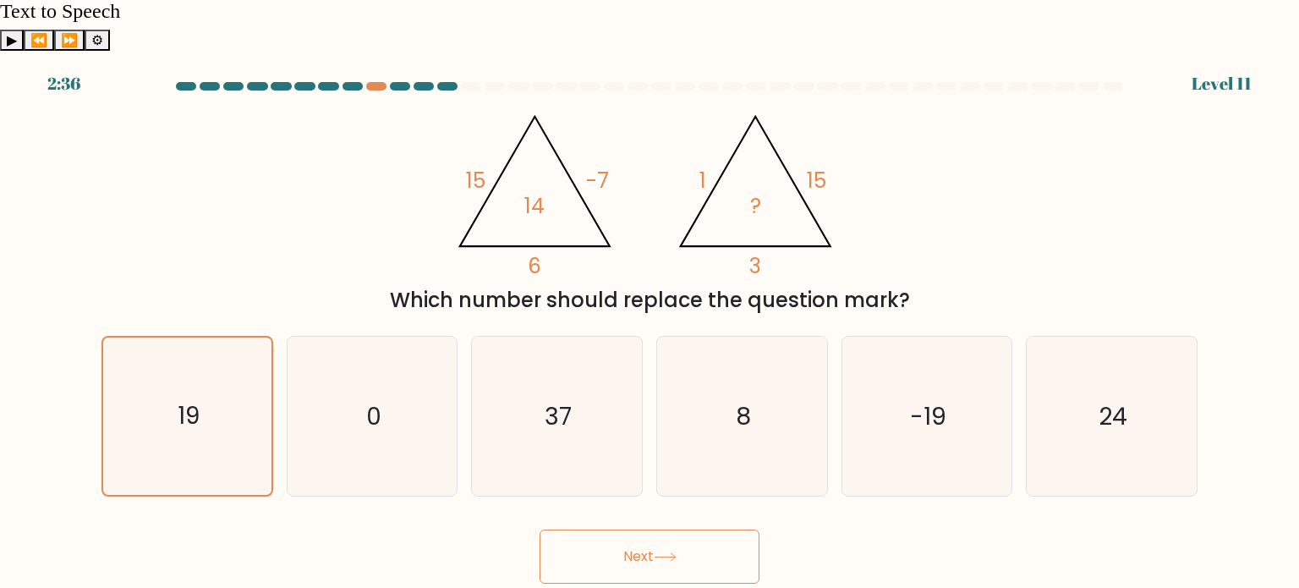
click at [660, 552] on icon at bounding box center [665, 556] width 23 height 9
click at [501, 368] on icon "37" at bounding box center [556, 416] width 159 height 159
click at [650, 303] on input "c. 37" at bounding box center [650, 298] width 1 height 8
radio input "true"
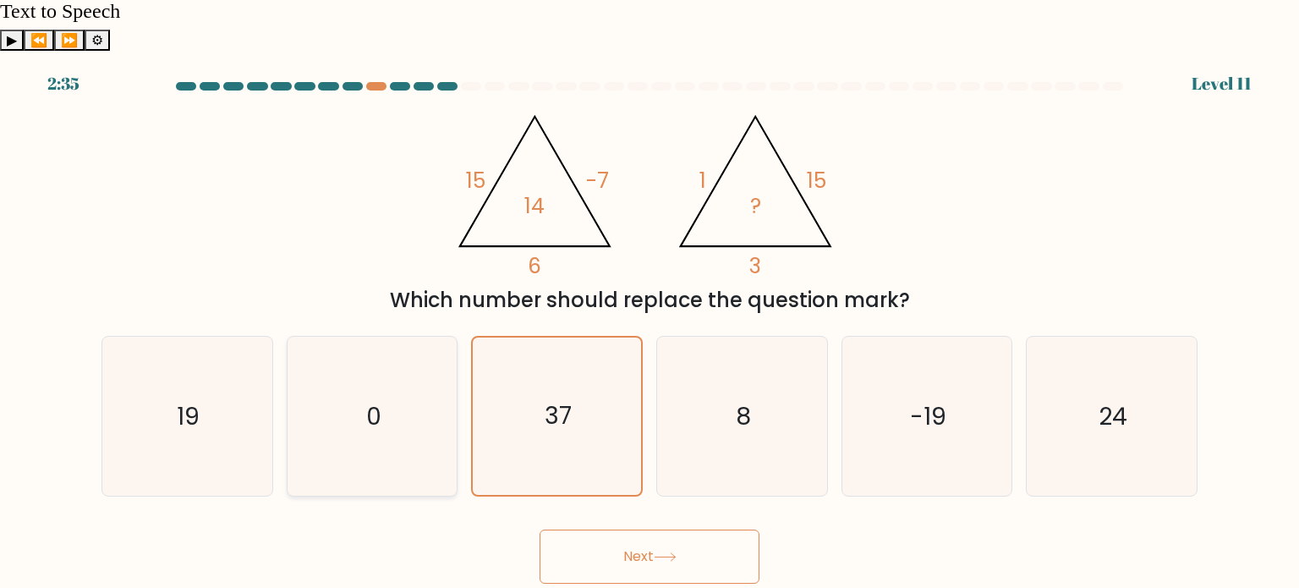
click at [332, 373] on icon "0" at bounding box center [372, 416] width 159 height 159
click at [650, 303] on input "b. 0" at bounding box center [650, 298] width 1 height 8
radio input "true"
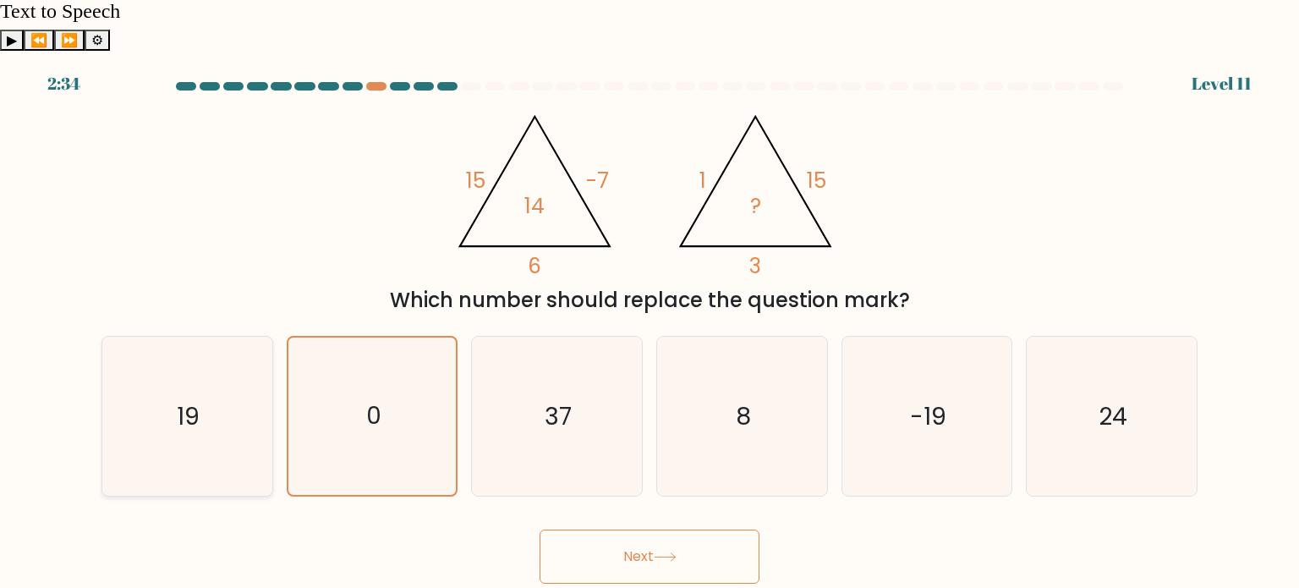
click at [195, 398] on text "19" at bounding box center [189, 415] width 23 height 34
click at [650, 303] on input "a. 19" at bounding box center [650, 298] width 1 height 8
radio input "true"
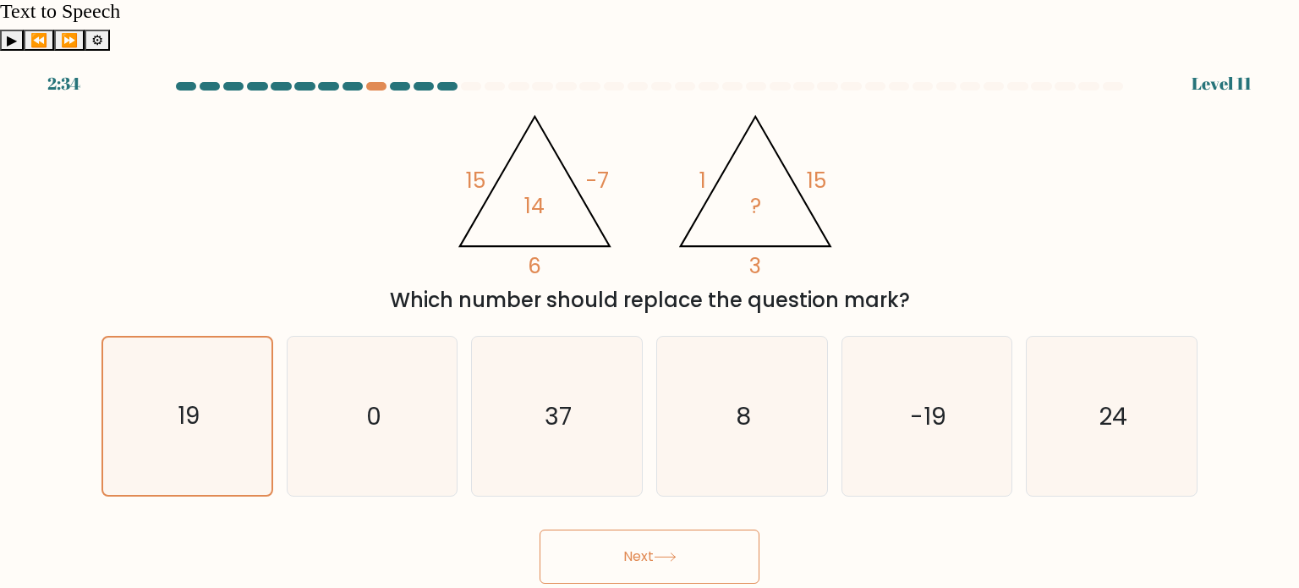
click at [644, 529] on button "Next" at bounding box center [650, 556] width 220 height 54
click at [273, 385] on div "a. 19" at bounding box center [187, 416] width 185 height 161
click at [238, 381] on icon "19" at bounding box center [186, 415] width 157 height 157
click at [650, 303] on input "a. 19" at bounding box center [650, 298] width 1 height 8
click at [238, 381] on icon "19" at bounding box center [186, 415] width 157 height 157
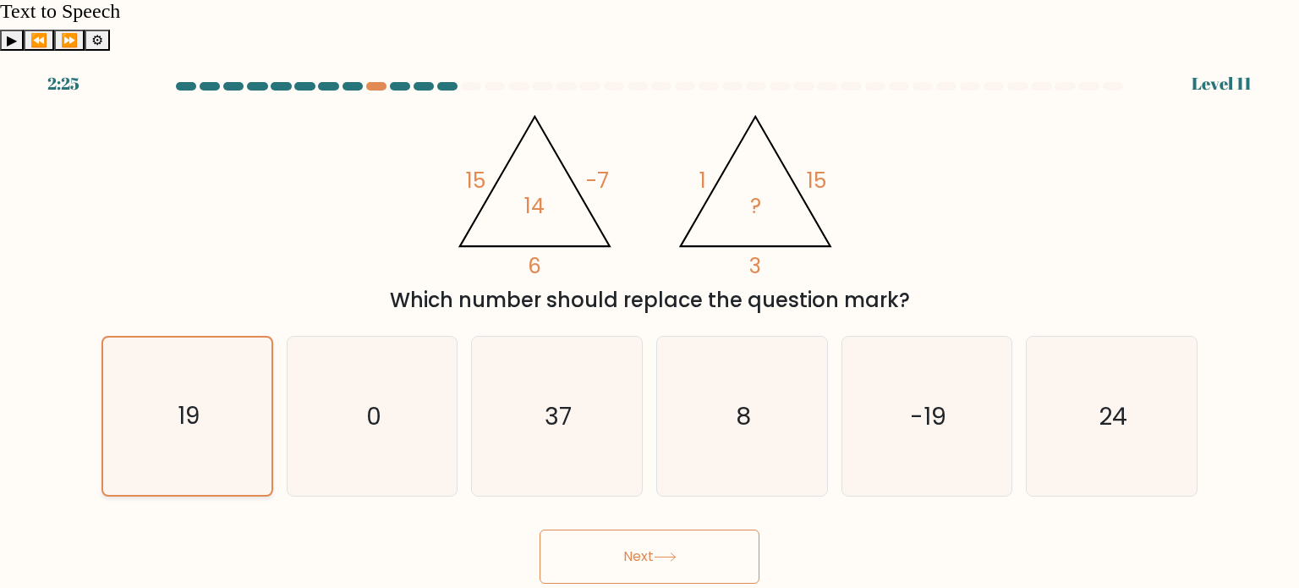
click at [650, 303] on input "a. 19" at bounding box center [650, 298] width 1 height 8
click at [238, 381] on icon "19" at bounding box center [186, 415] width 157 height 157
click at [650, 303] on input "a. 19" at bounding box center [650, 298] width 1 height 8
click at [668, 529] on button "Next" at bounding box center [650, 556] width 220 height 54
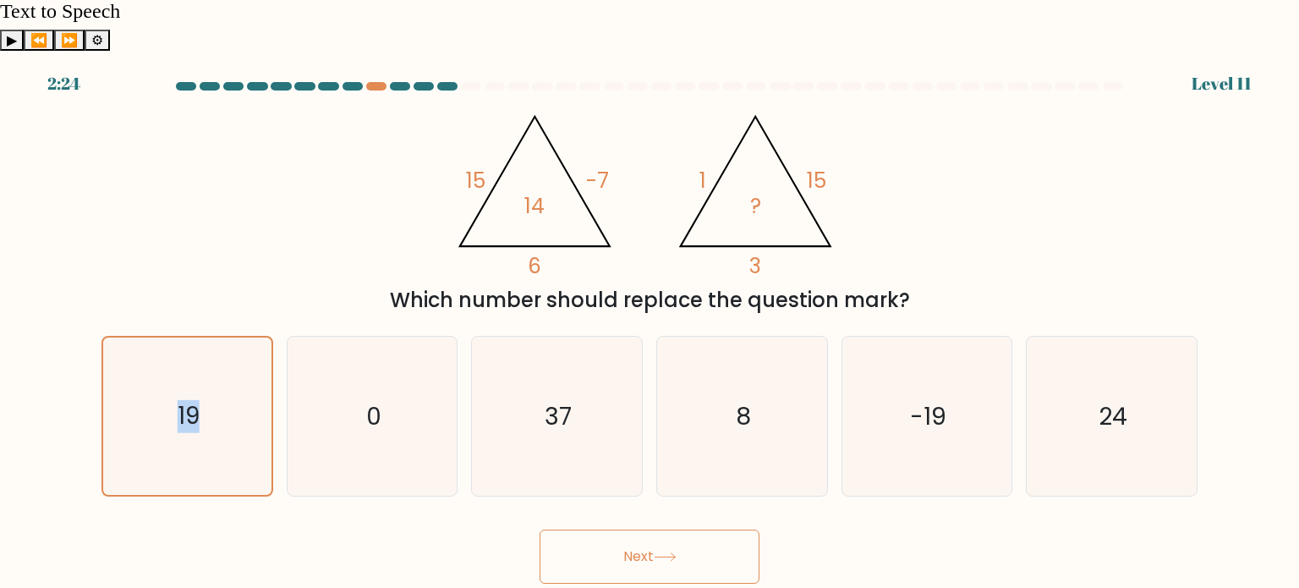
click at [668, 529] on button "Next" at bounding box center [650, 556] width 220 height 54
click at [968, 461] on form at bounding box center [649, 333] width 1299 height 502
click at [167, 376] on icon "19" at bounding box center [186, 416] width 159 height 159
click at [650, 303] on input "a. 19" at bounding box center [650, 298] width 1 height 8
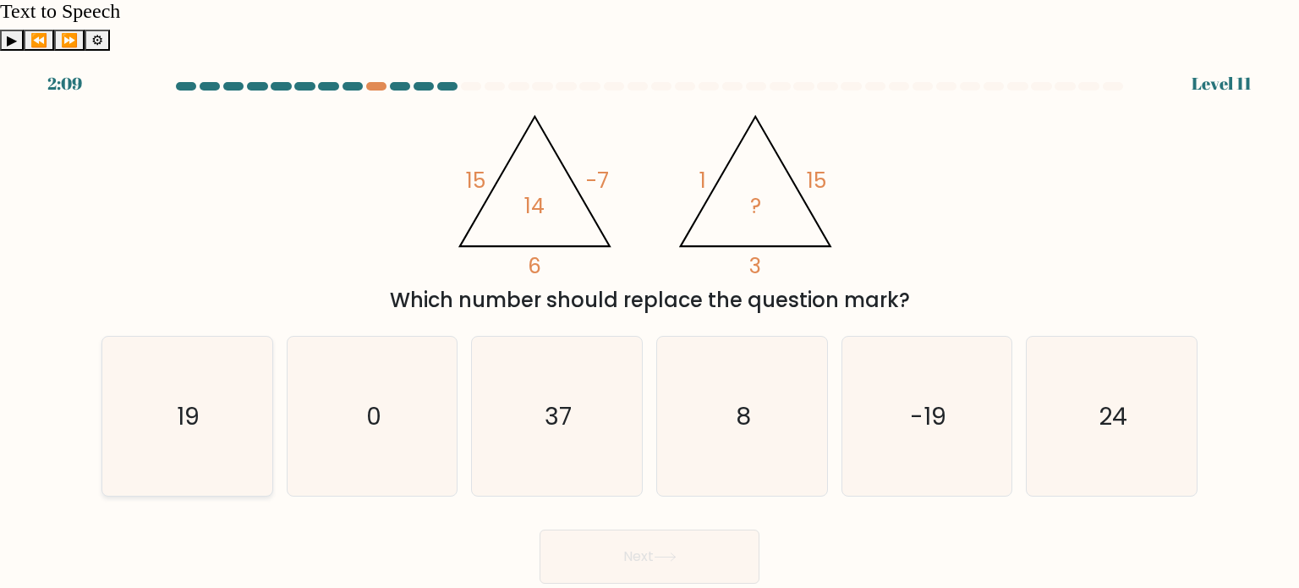
radio input "true"
click at [617, 529] on button "Next" at bounding box center [650, 556] width 220 height 54
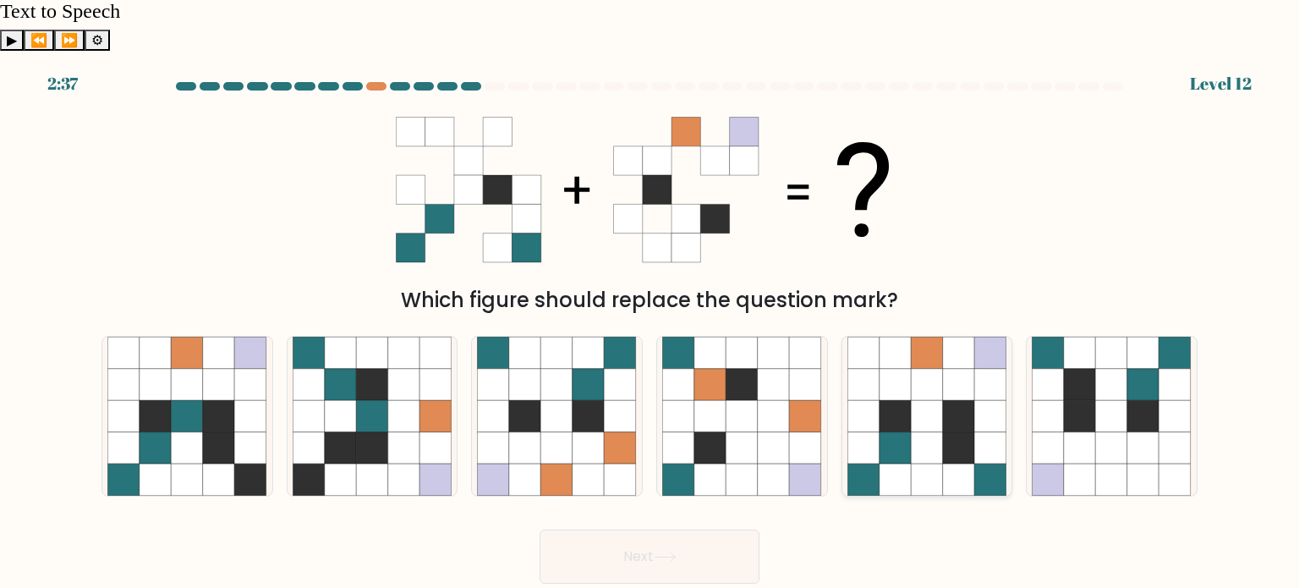
click at [963, 400] on icon at bounding box center [959, 416] width 32 height 32
click at [650, 303] on input "e." at bounding box center [650, 298] width 1 height 8
radio input "true"
click at [585, 529] on button "Next" at bounding box center [650, 556] width 220 height 54
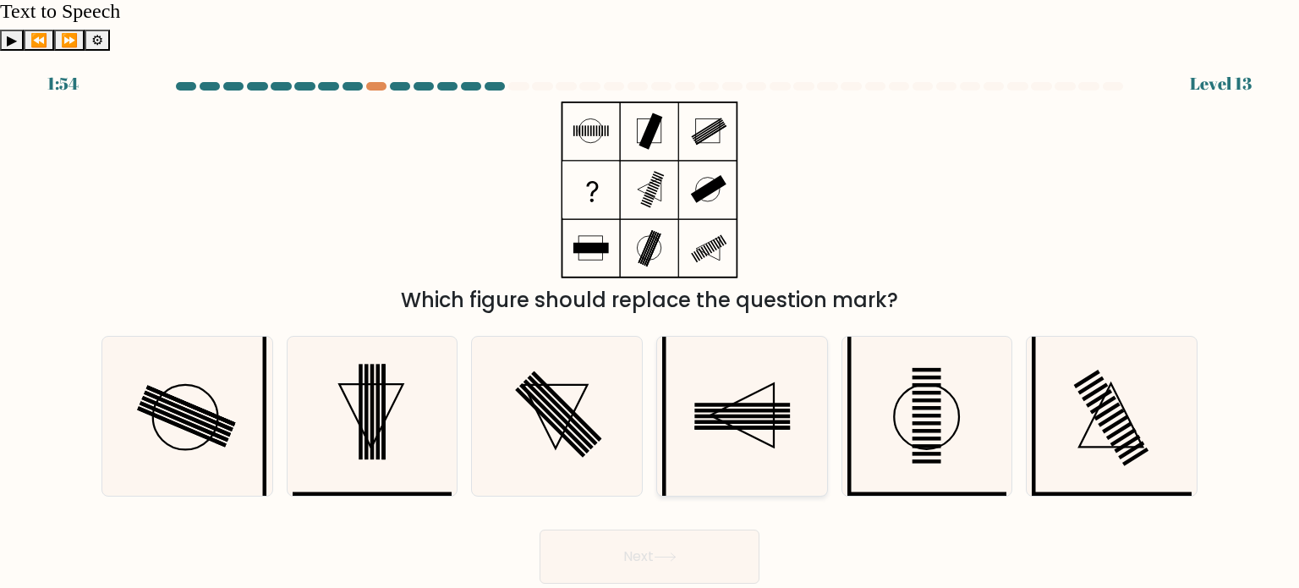
click at [779, 414] on rect at bounding box center [743, 416] width 96 height 4
click at [650, 303] on input "d." at bounding box center [650, 298] width 1 height 8
radio input "true"
click at [612, 529] on button "Next" at bounding box center [650, 556] width 220 height 54
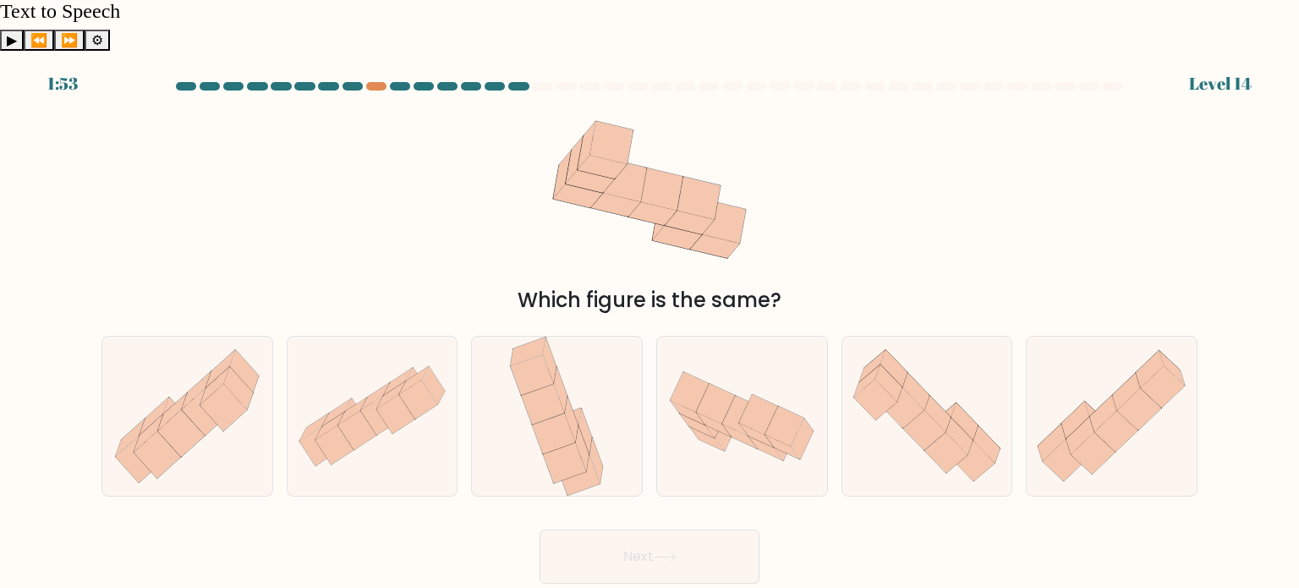
click at [648, 529] on button "Next" at bounding box center [650, 556] width 220 height 54
click at [927, 231] on div "Which figure is the same?" at bounding box center [649, 208] width 1116 height 214
click at [543, 285] on div "Which figure is the same?" at bounding box center [650, 300] width 1076 height 30
click at [744, 394] on icon at bounding box center [758, 414] width 39 height 40
click at [650, 303] on input "d." at bounding box center [650, 298] width 1 height 8
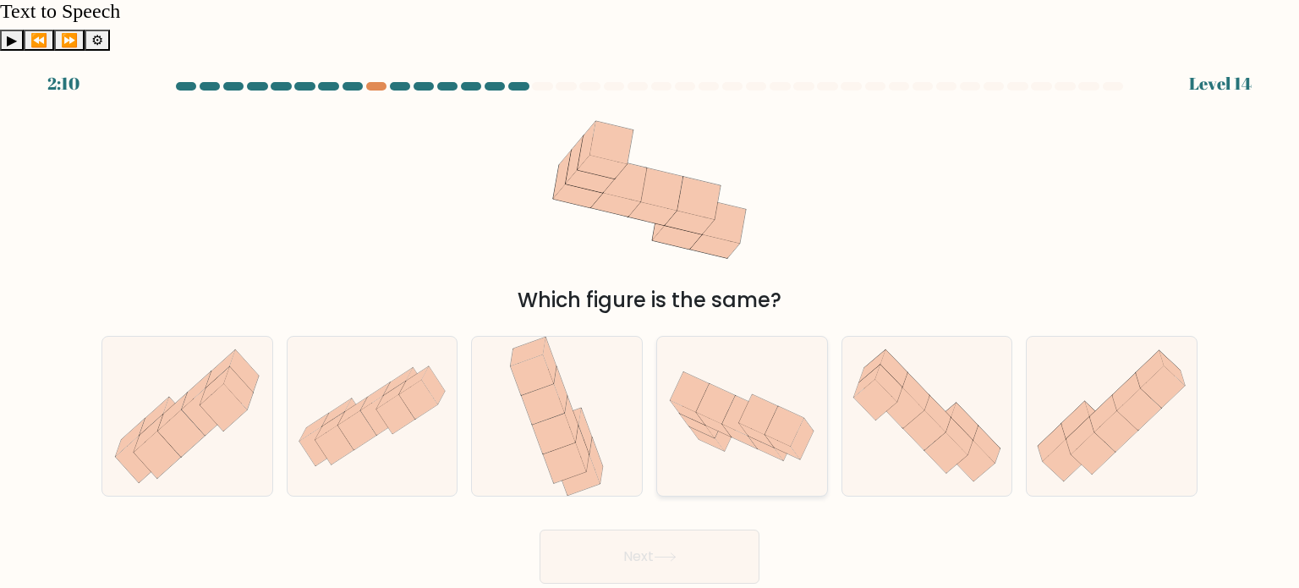
radio input "true"
click at [657, 552] on icon at bounding box center [665, 556] width 23 height 9
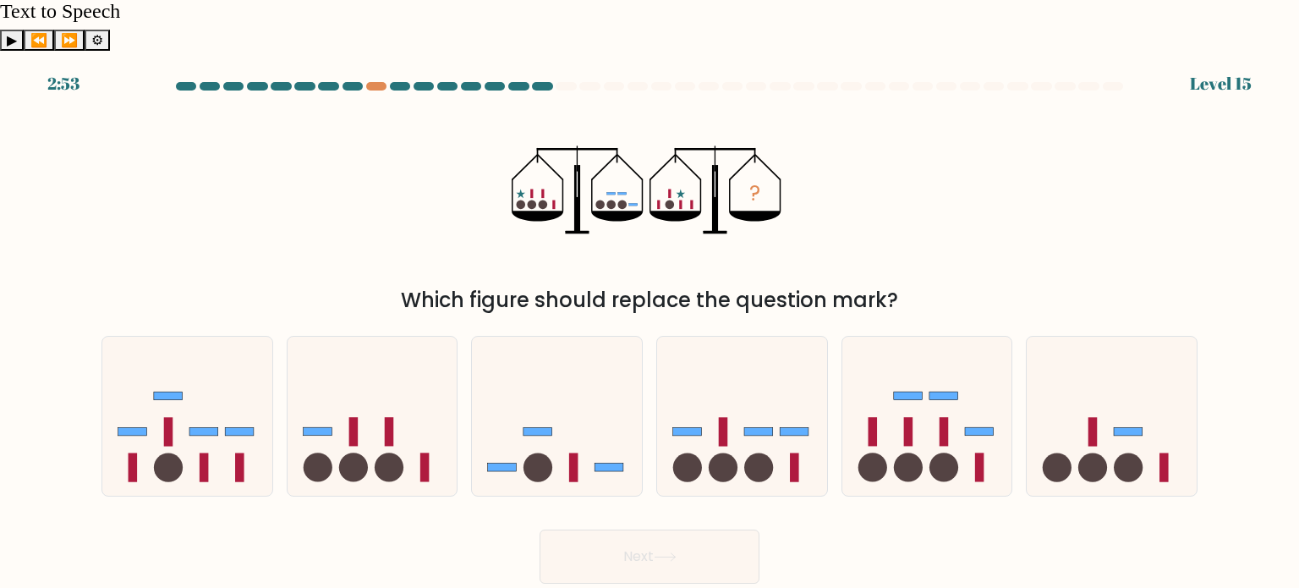
click at [561, 285] on div "Which figure should replace the question mark?" at bounding box center [650, 300] width 1076 height 30
click at [776, 285] on div "Which figure should replace the question mark?" at bounding box center [650, 300] width 1076 height 30
click at [941, 202] on div "? Which figure should replace the question mark?" at bounding box center [649, 208] width 1116 height 214
click at [559, 388] on icon at bounding box center [557, 416] width 170 height 140
click at [650, 303] on input "c." at bounding box center [650, 298] width 1 height 8
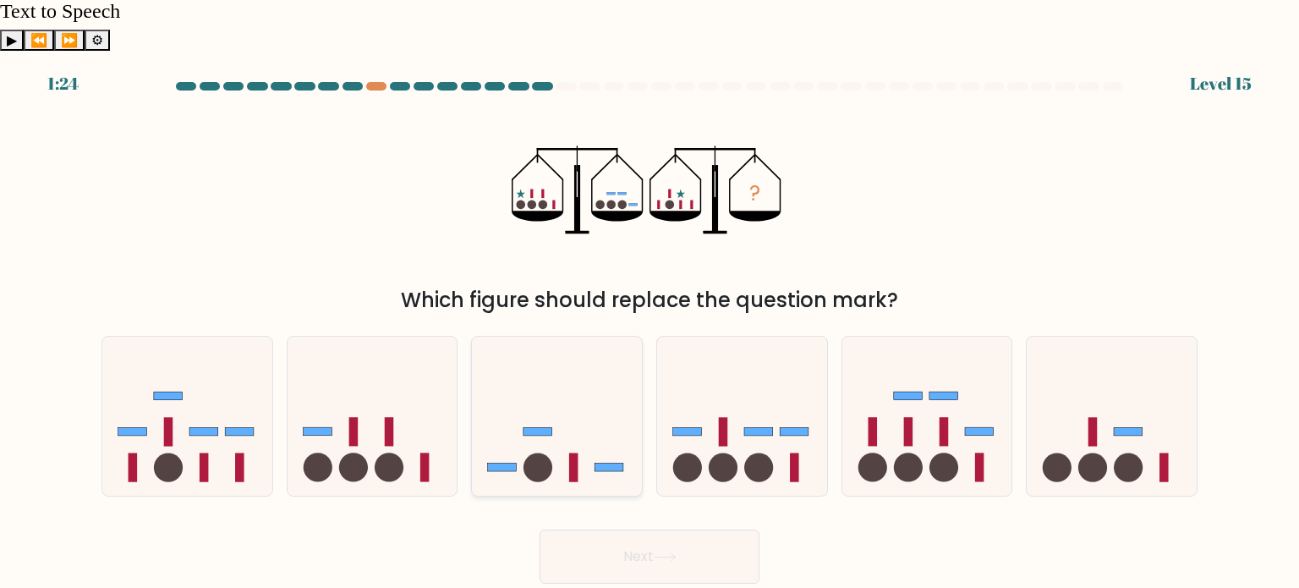
radio input "true"
click at [659, 529] on button "Next" at bounding box center [650, 556] width 220 height 54
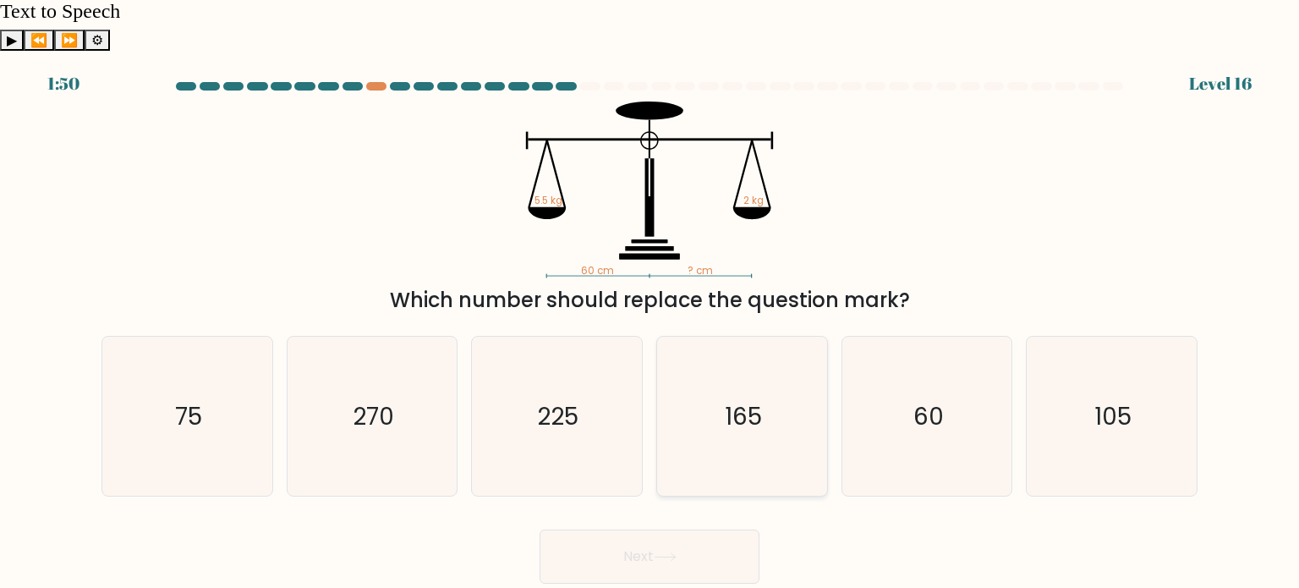
click at [715, 361] on icon "165" at bounding box center [741, 416] width 159 height 159
click at [650, 303] on input "d. 165" at bounding box center [650, 298] width 1 height 8
radio input "true"
click at [688, 529] on button "Next" at bounding box center [650, 556] width 220 height 54
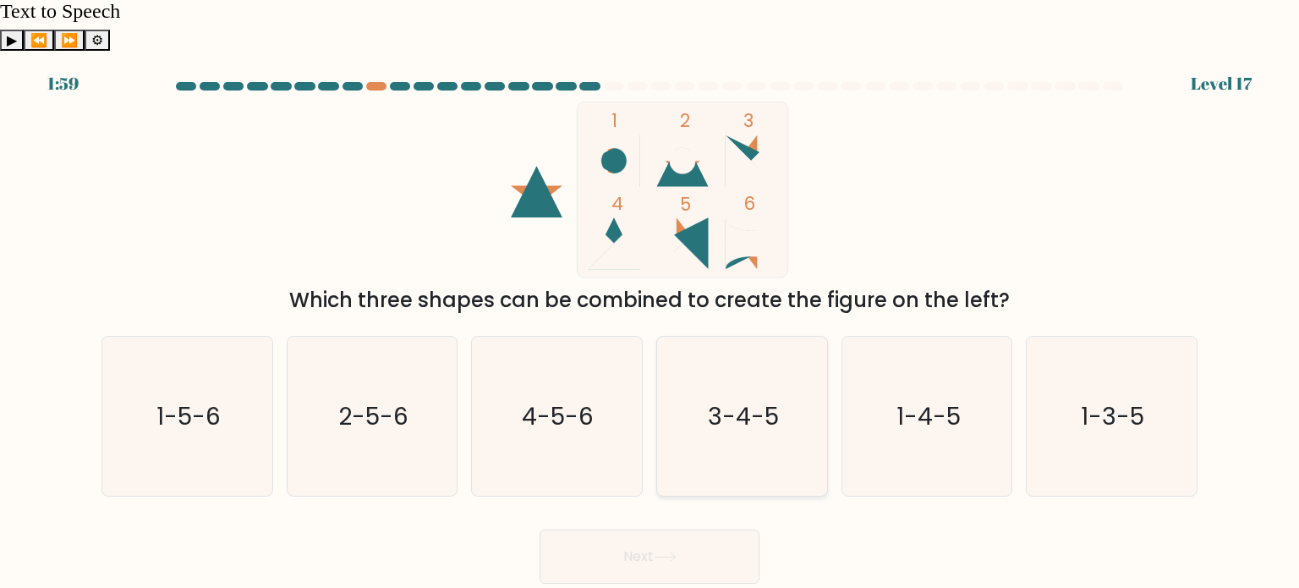
click at [731, 384] on icon "3-4-5" at bounding box center [741, 416] width 159 height 159
click at [650, 303] on input "d. 3-4-5" at bounding box center [650, 298] width 1 height 8
radio input "true"
click at [710, 529] on button "Next" at bounding box center [650, 556] width 220 height 54
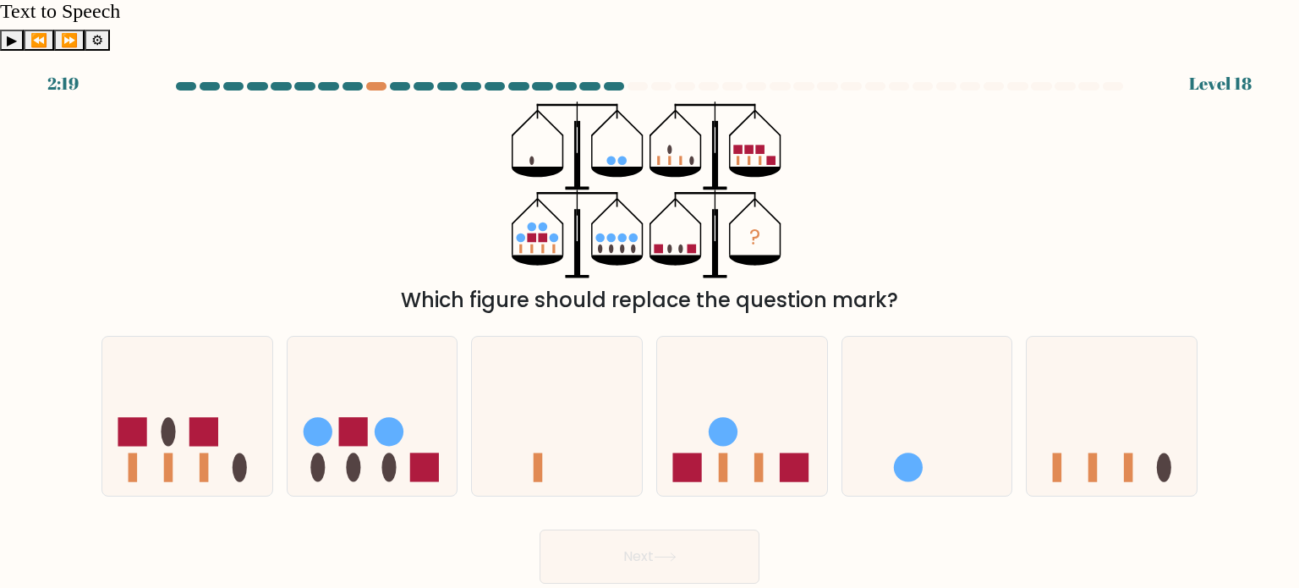
click at [978, 196] on div "? Which figure should replace the question mark?" at bounding box center [649, 208] width 1116 height 214
click at [297, 193] on div "? Which figure should replace the question mark?" at bounding box center [649, 208] width 1116 height 214
